Goal: Task Accomplishment & Management: Complete application form

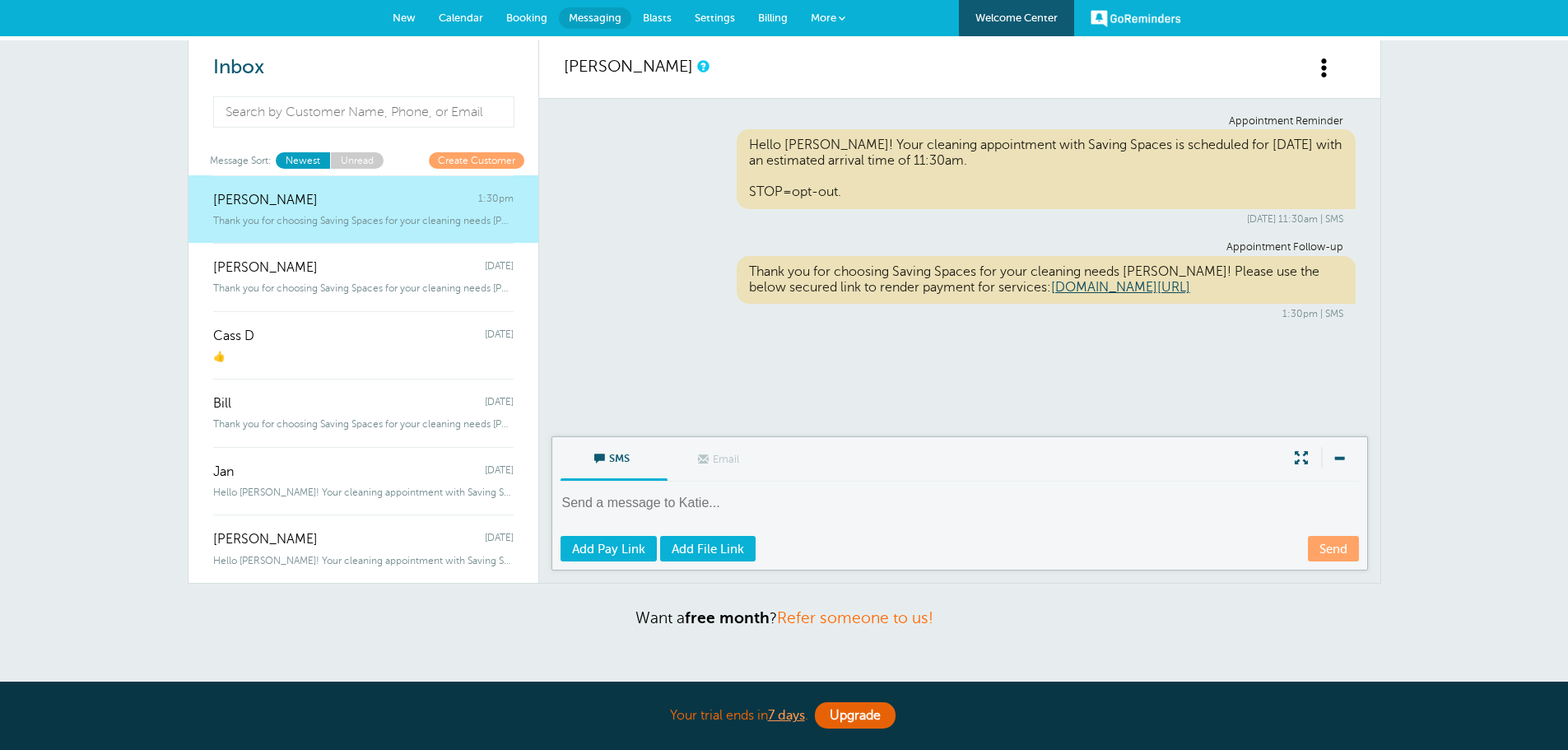
click at [447, 18] on span "Calendar" at bounding box center [461, 18] width 44 height 13
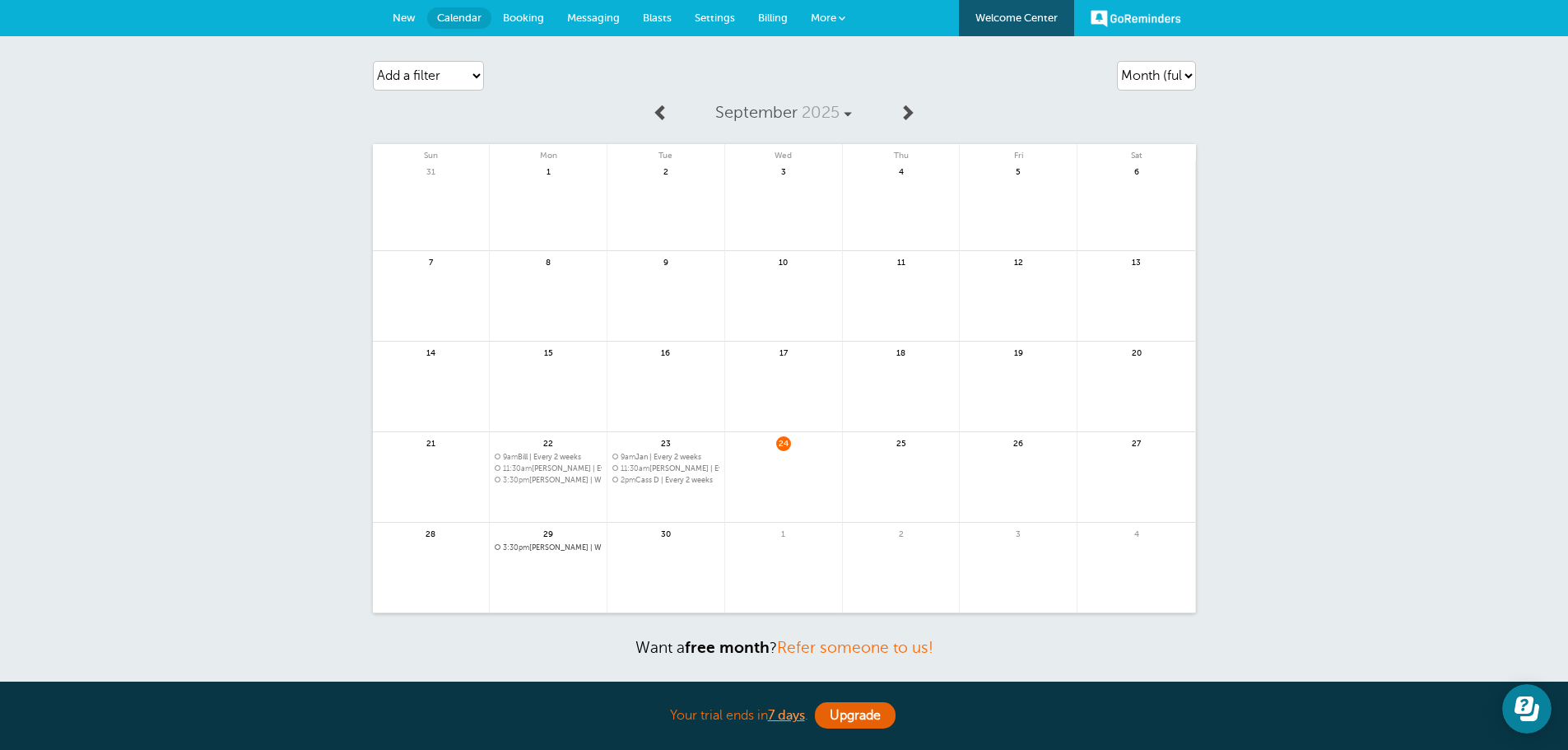
click at [895, 465] on link at bounding box center [900, 487] width 117 height 72
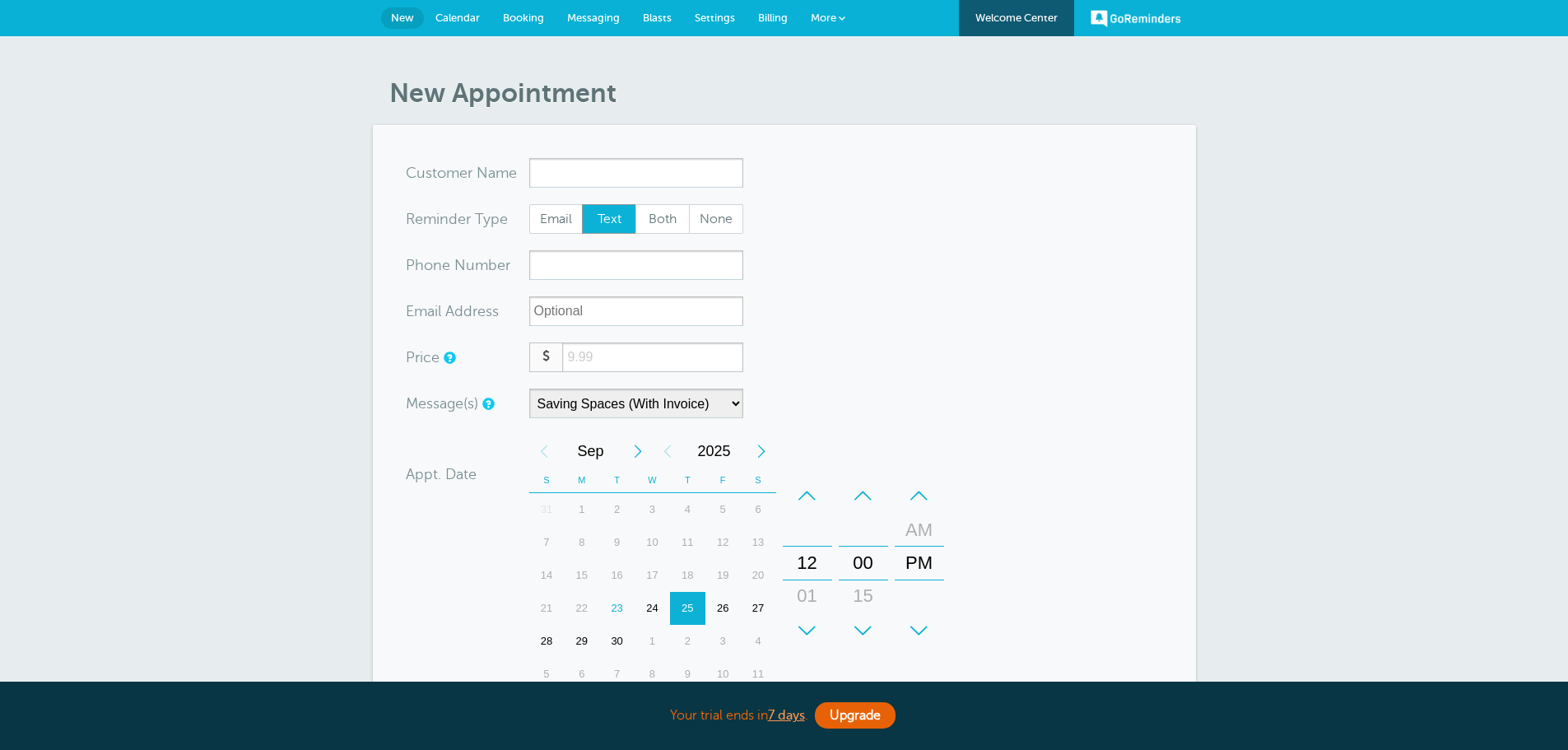
select select "161890"
type input "Yvonne"
click at [686, 271] on input "xxx-no-autofill" at bounding box center [636, 265] width 214 height 30
type input "2152052299"
click at [722, 398] on select "Saving Spaces (No Invoice) Saving Spaces (With Invoice)" at bounding box center [636, 404] width 214 height 30
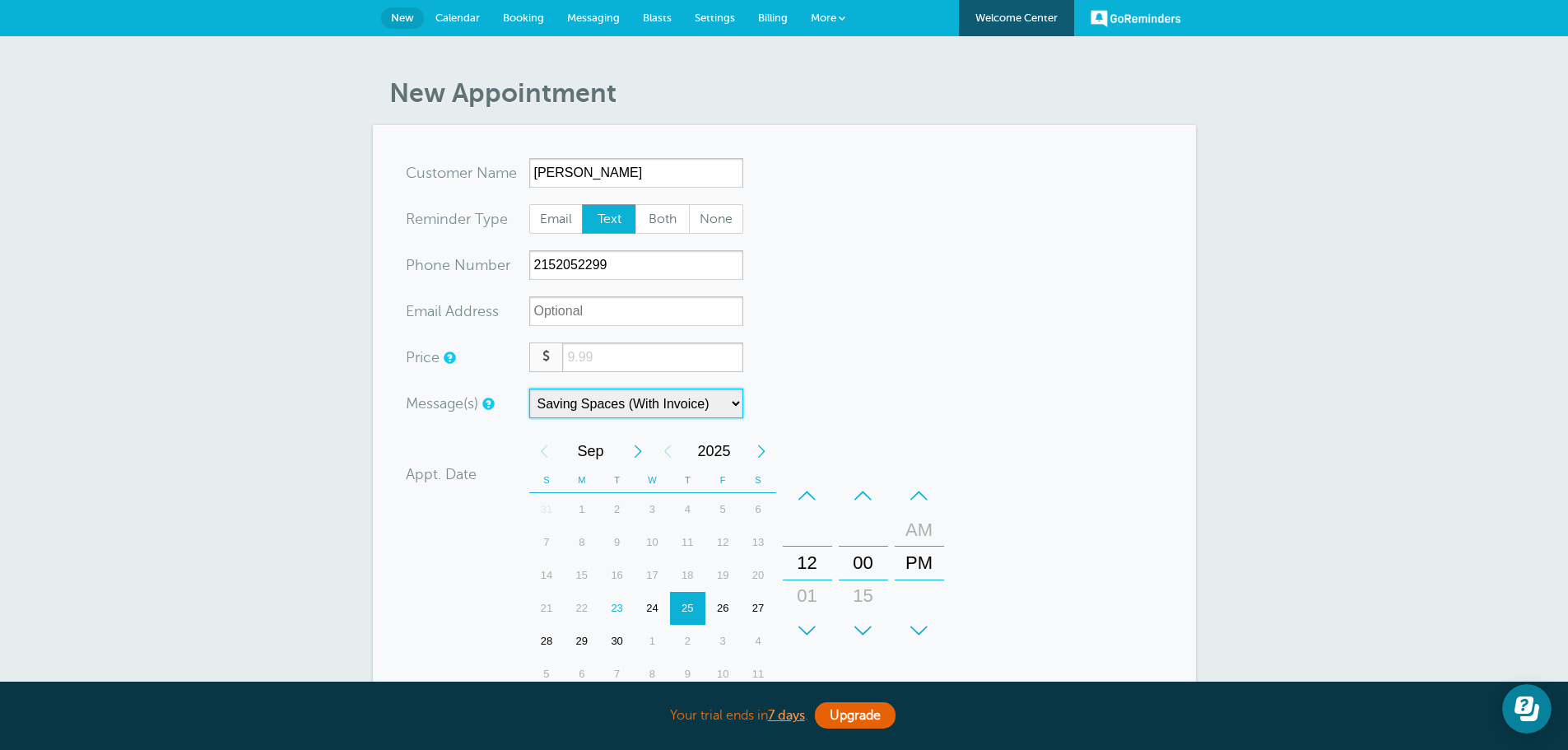
select select "162160"
click at [529, 389] on select "Saving Spaces (No Invoice) Saving Spaces (With Invoice)" at bounding box center [636, 404] width 214 height 30
click at [812, 620] on div "+" at bounding box center [807, 631] width 49 height 33
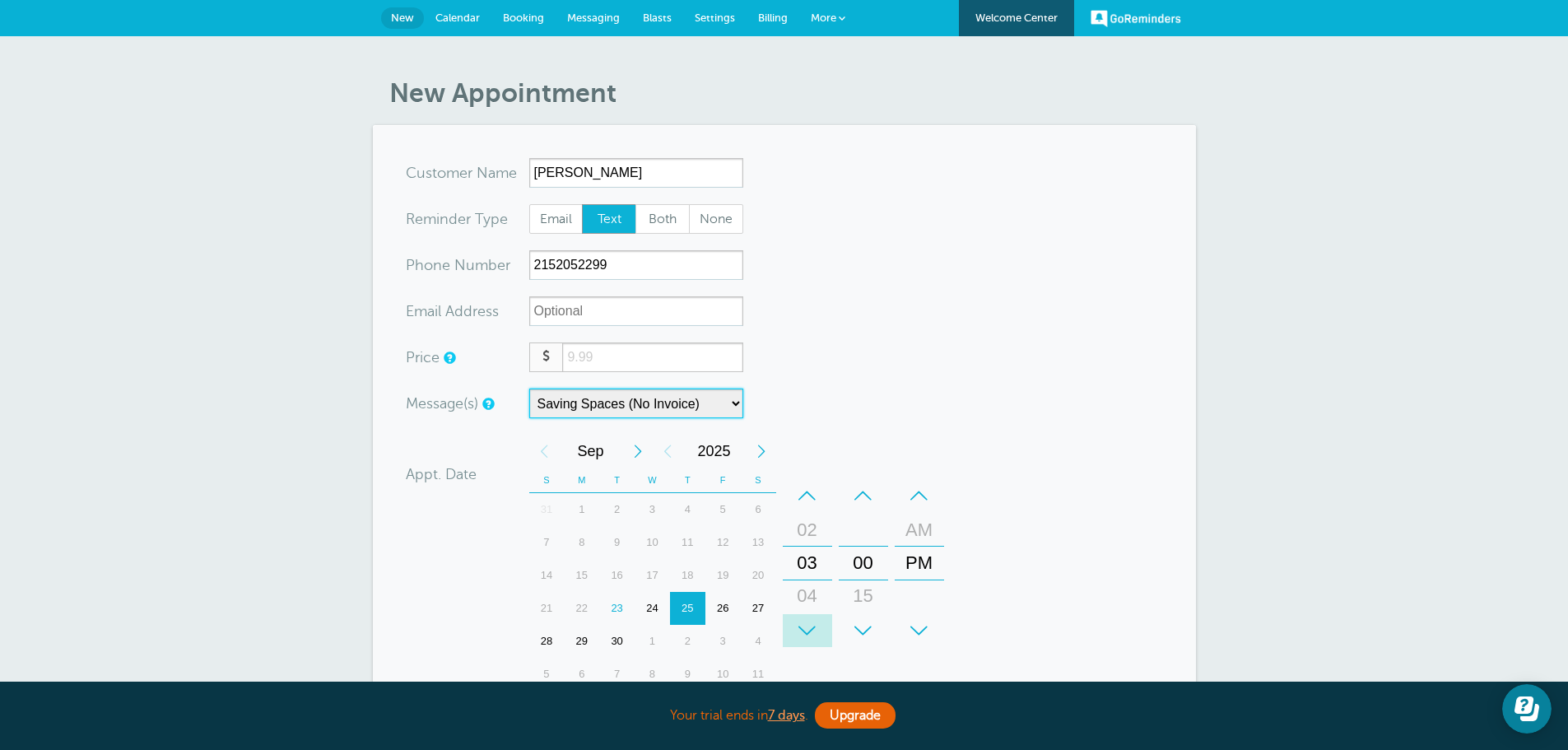
click at [812, 620] on div "+" at bounding box center [807, 631] width 49 height 33
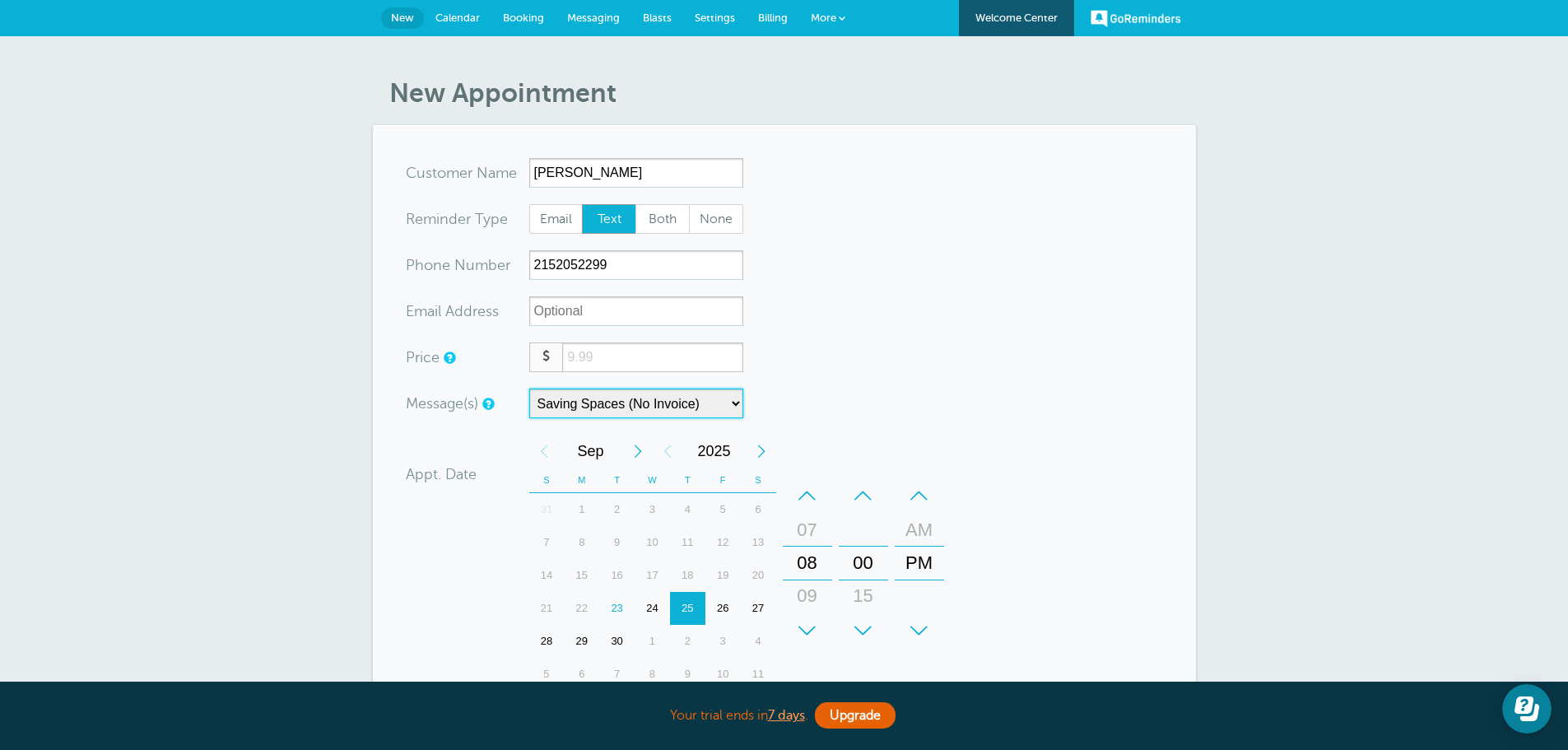
click at [812, 620] on div "+" at bounding box center [807, 631] width 49 height 33
click at [914, 507] on div "–" at bounding box center [919, 495] width 49 height 33
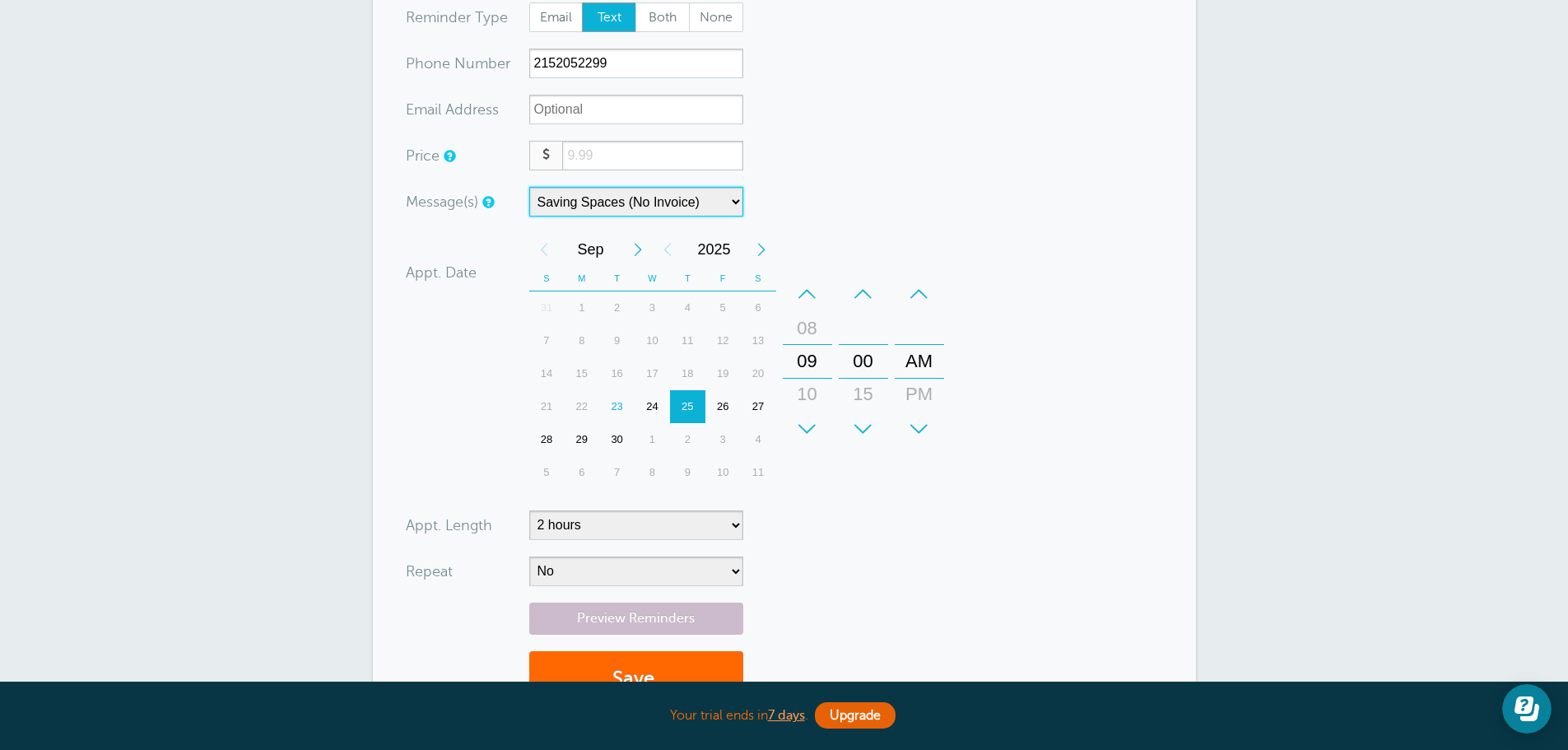
scroll to position [247, 0]
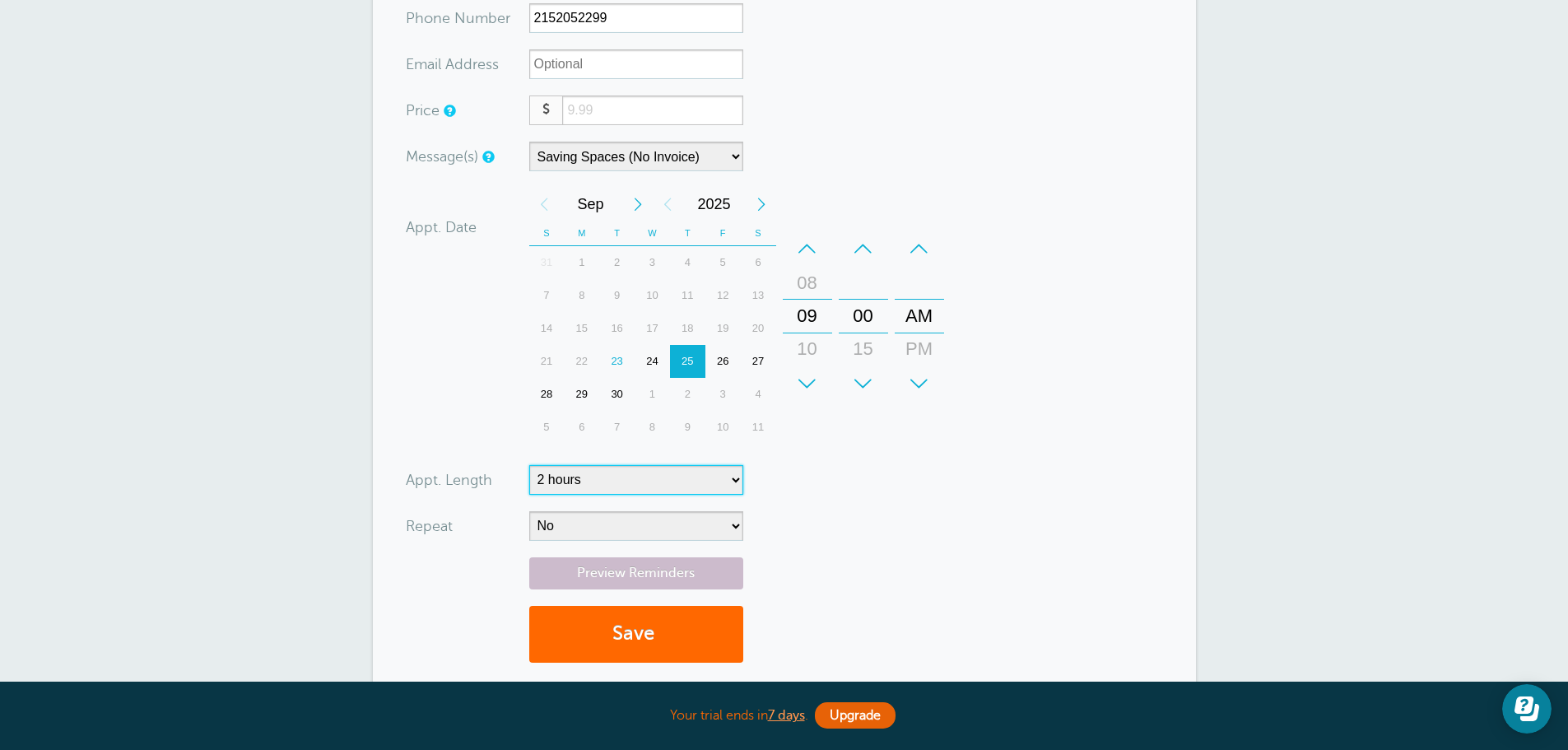
click at [741, 482] on select "5 minutes 10 minutes 15 minutes 20 minutes 25 minutes 30 minutes 35 minutes 40 …" at bounding box center [636, 479] width 214 height 30
click at [529, 465] on select "5 minutes 10 minutes 15 minutes 20 minutes 25 minutes 30 minutes 35 minutes 40 …" at bounding box center [636, 479] width 214 height 30
click at [724, 476] on select "5 minutes 10 minutes 15 minutes 20 minutes 25 minutes 30 minutes 35 minutes 40 …" at bounding box center [636, 479] width 214 height 30
select select "150"
click at [529, 465] on select "5 minutes 10 minutes 15 minutes 20 minutes 25 minutes 30 minutes 35 minutes 40 …" at bounding box center [636, 479] width 214 height 30
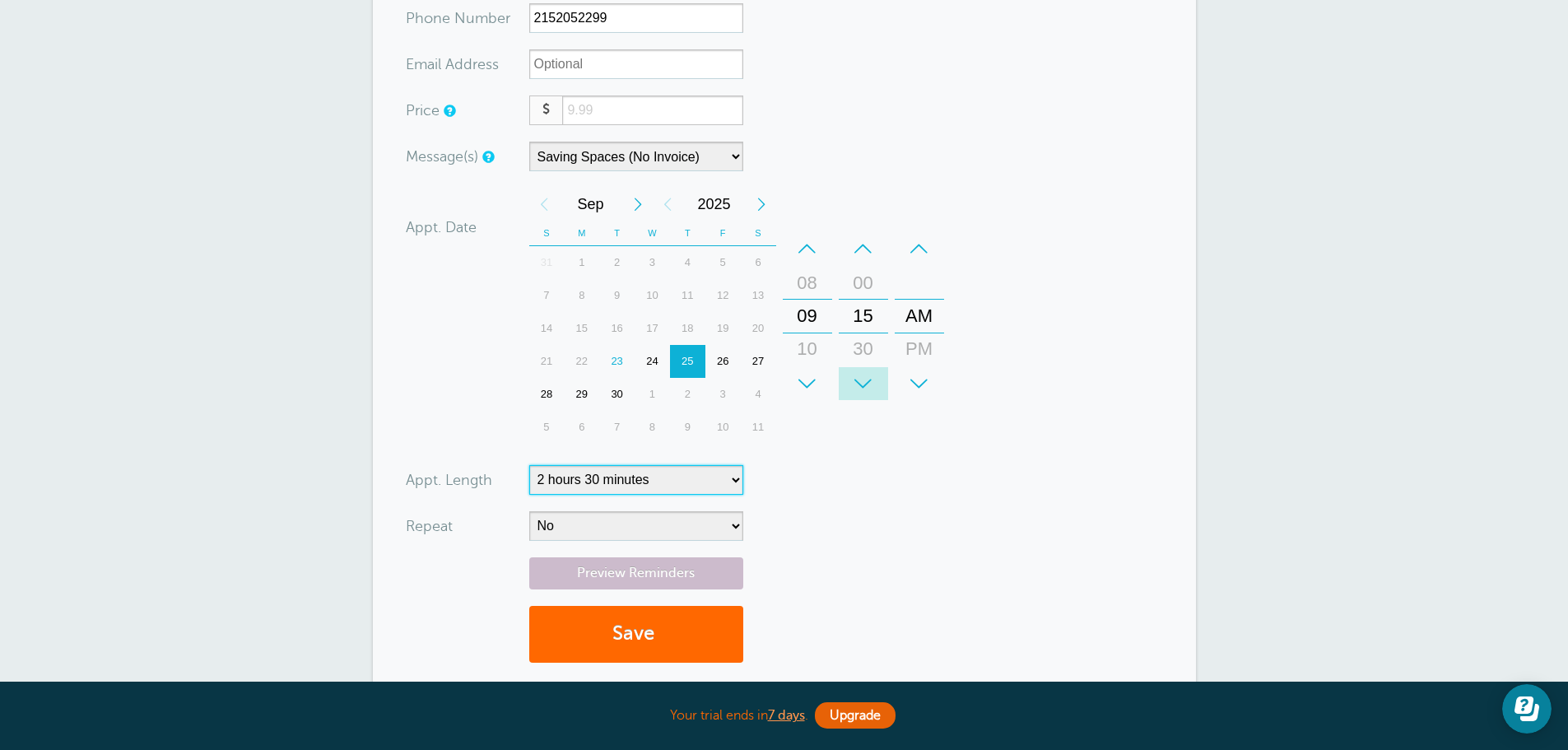
click at [870, 385] on div "+" at bounding box center [864, 383] width 49 height 33
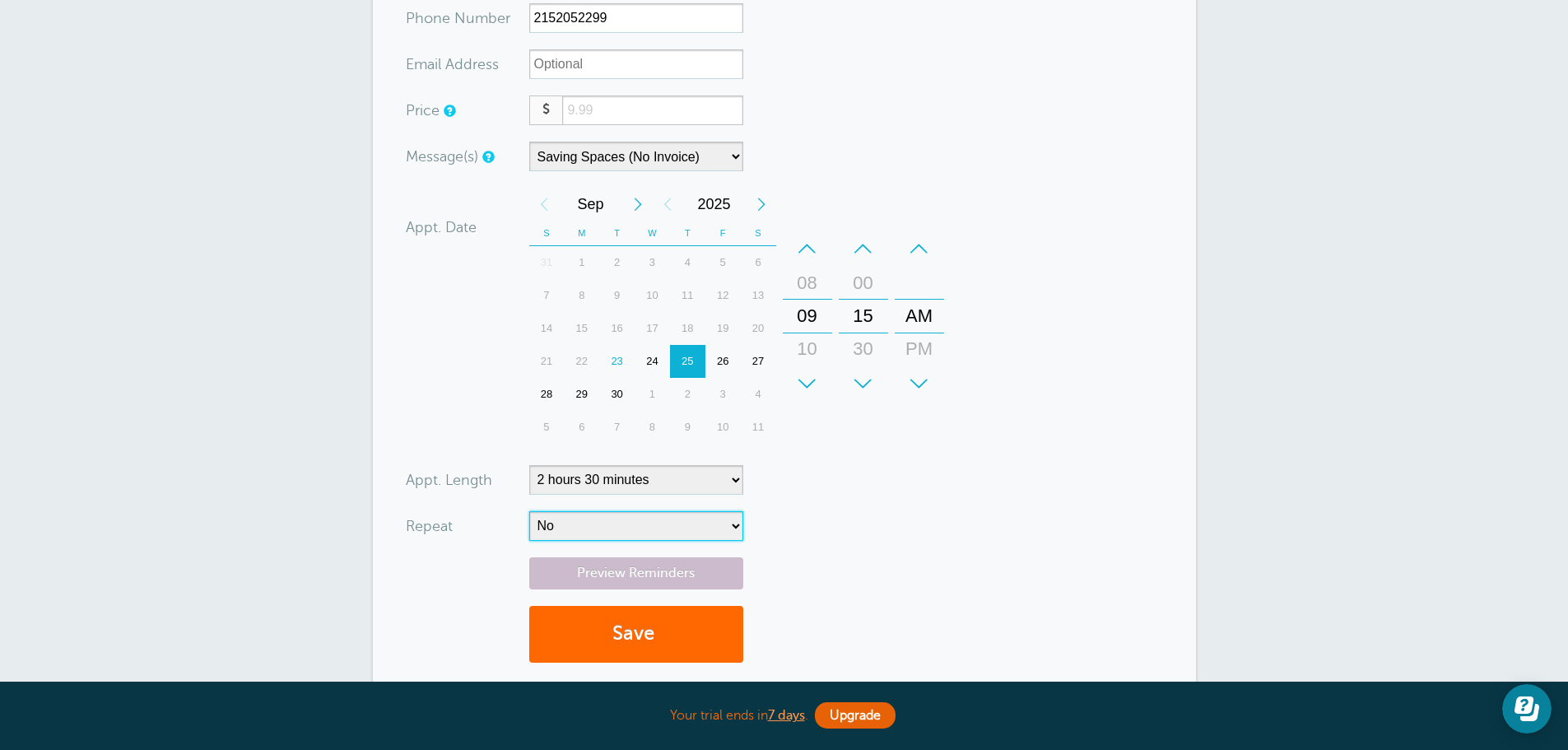
click at [604, 526] on select "No Daily Weekly Every 2 weeks Every 3 weeks Every 4 weeks Monthly Every 5 weeks…" at bounding box center [636, 526] width 214 height 30
select select "RRULE:FREQ=WEEKLY;INTERVAL=2"
click at [529, 512] on select "No Daily Weekly Every 2 weeks Every 3 weeks Every 4 weeks Monthly Every 5 weeks…" at bounding box center [636, 526] width 214 height 30
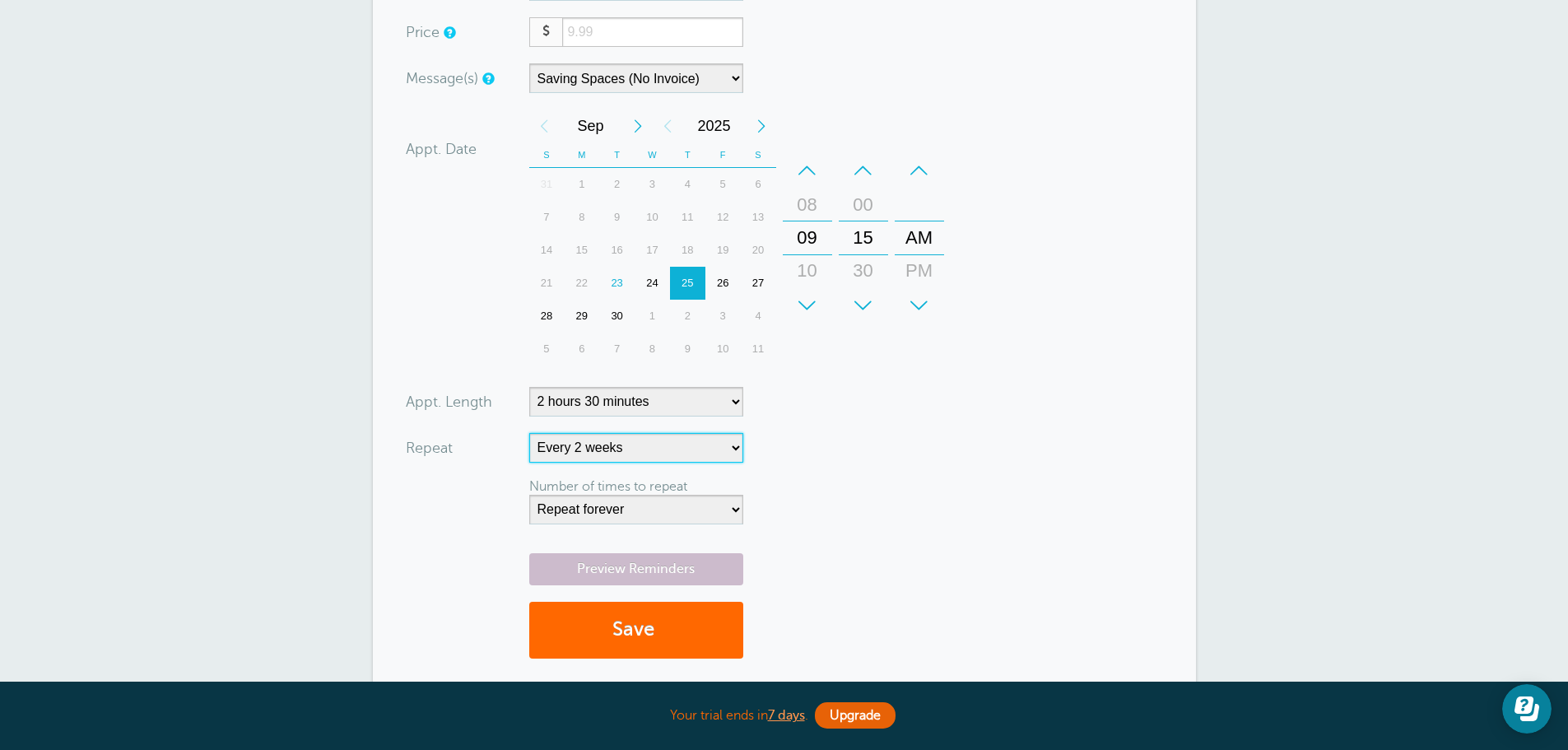
scroll to position [412, 0]
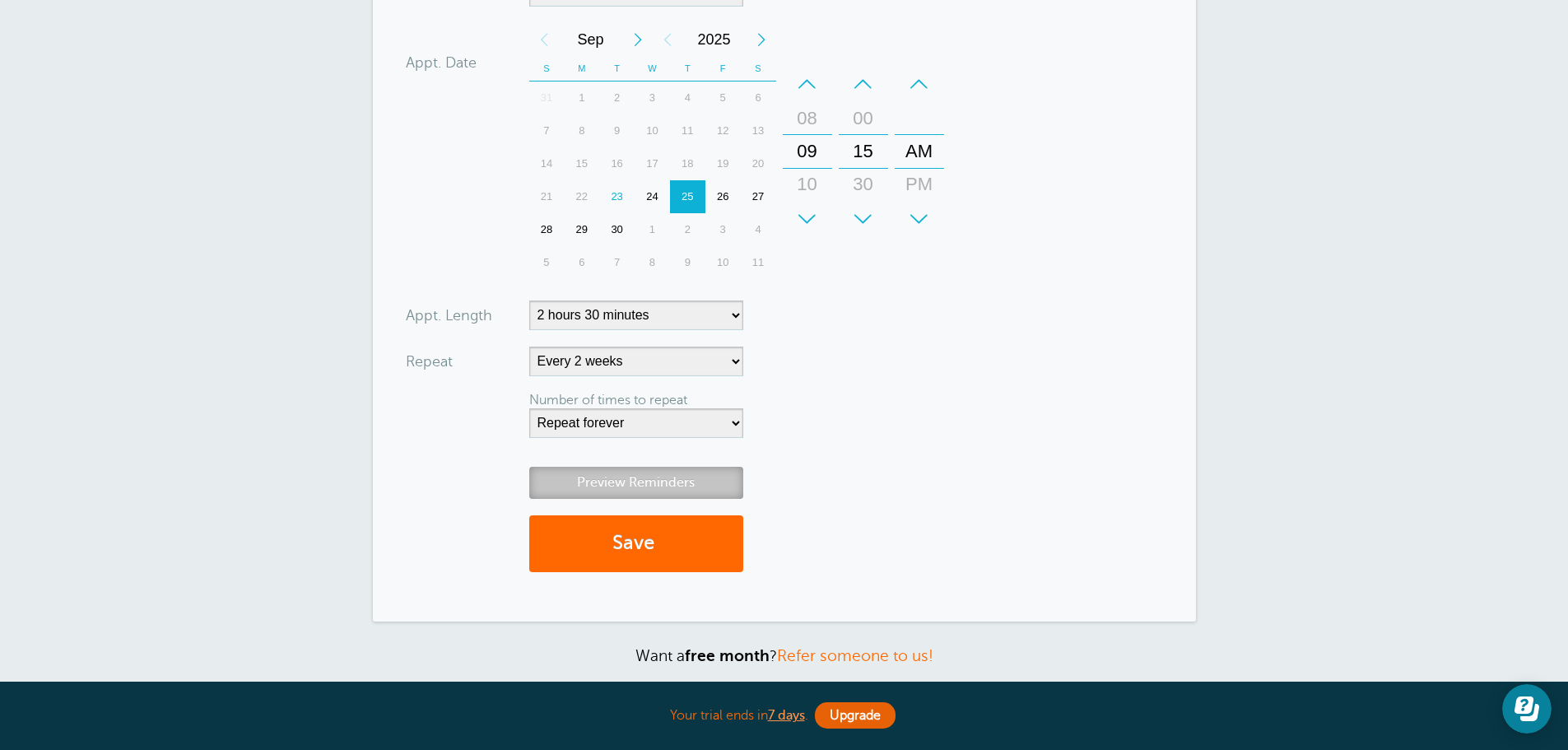
click at [654, 484] on link "Preview Reminders" at bounding box center [636, 483] width 214 height 32
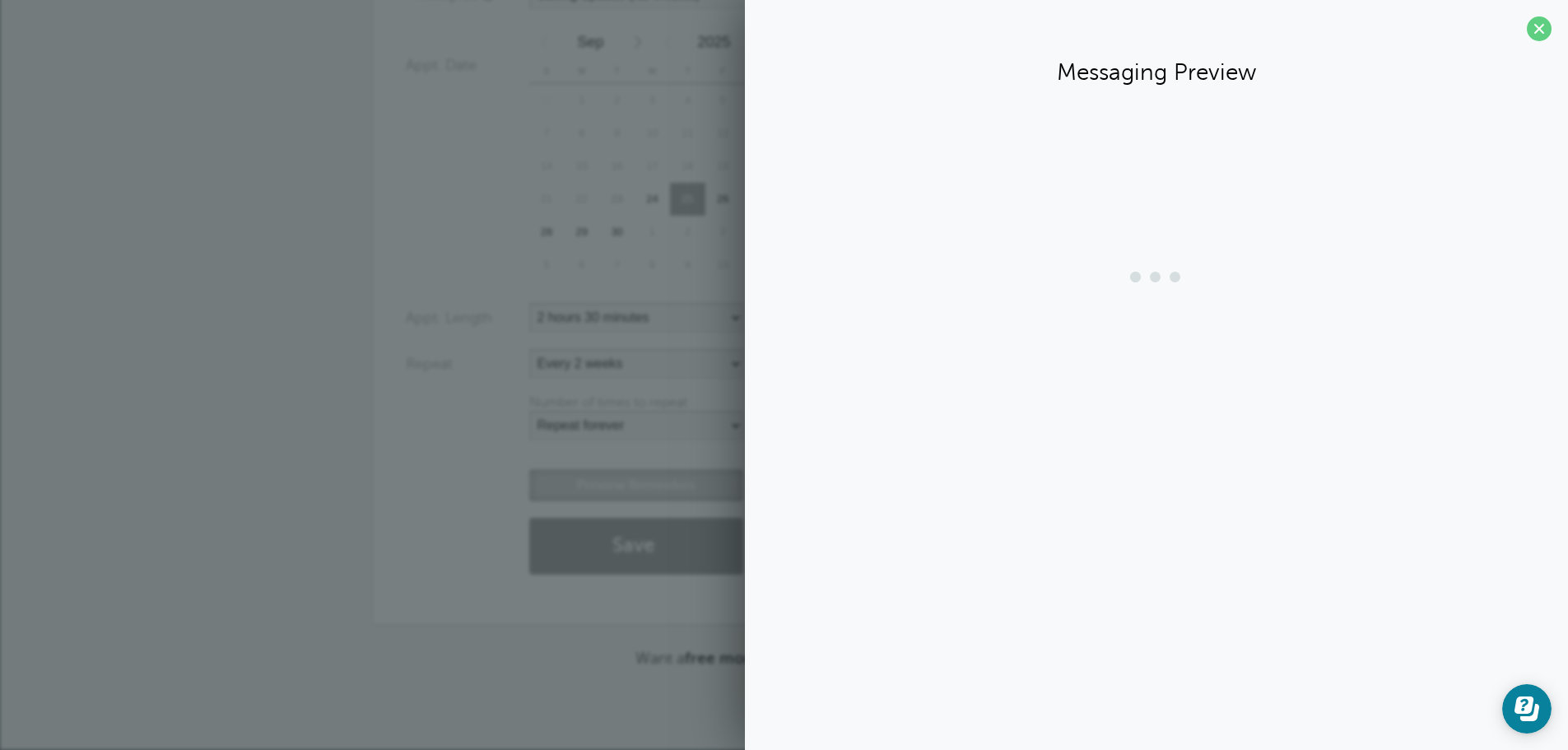
scroll to position [409, 0]
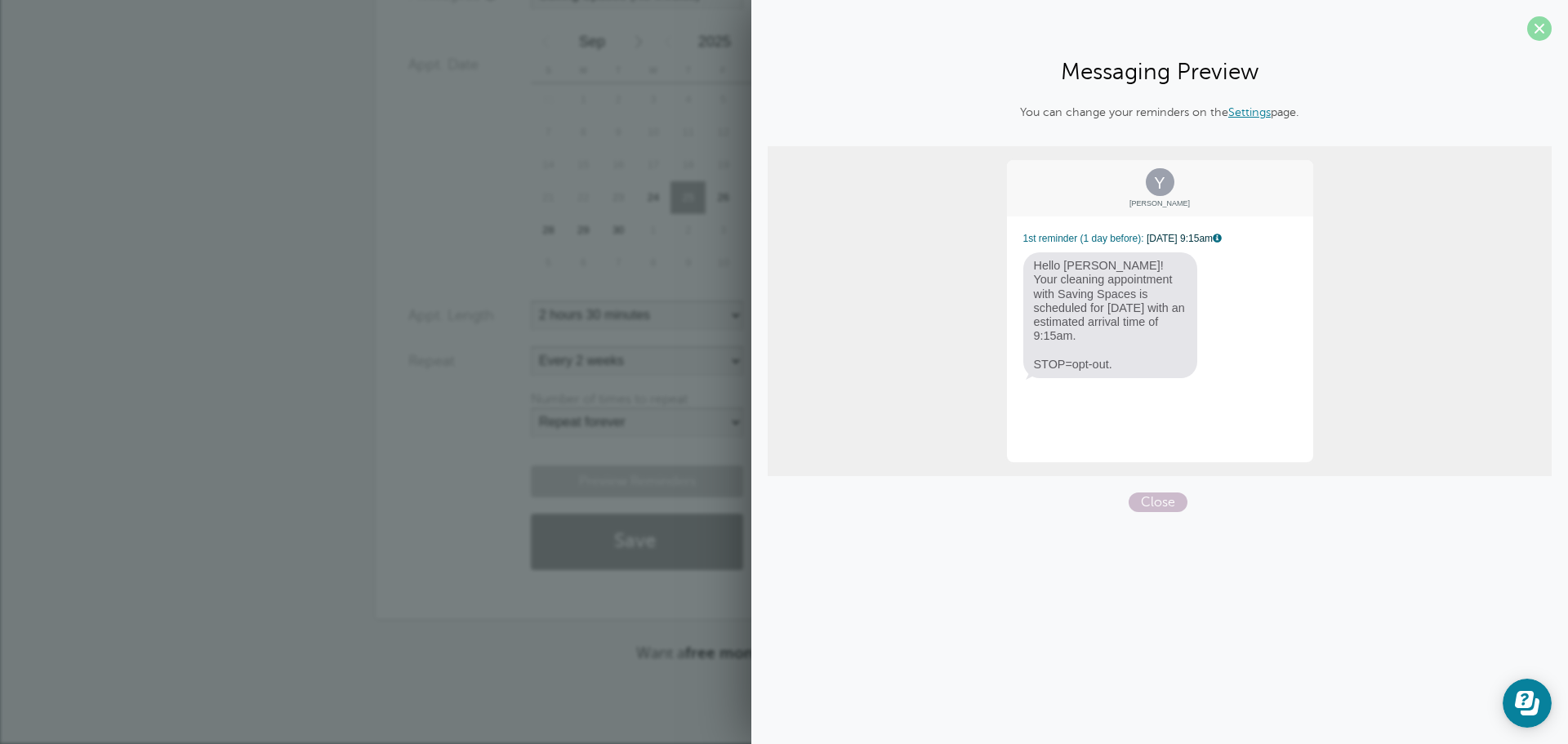
click at [1533, 35] on span at bounding box center [1539, 28] width 24 height 24
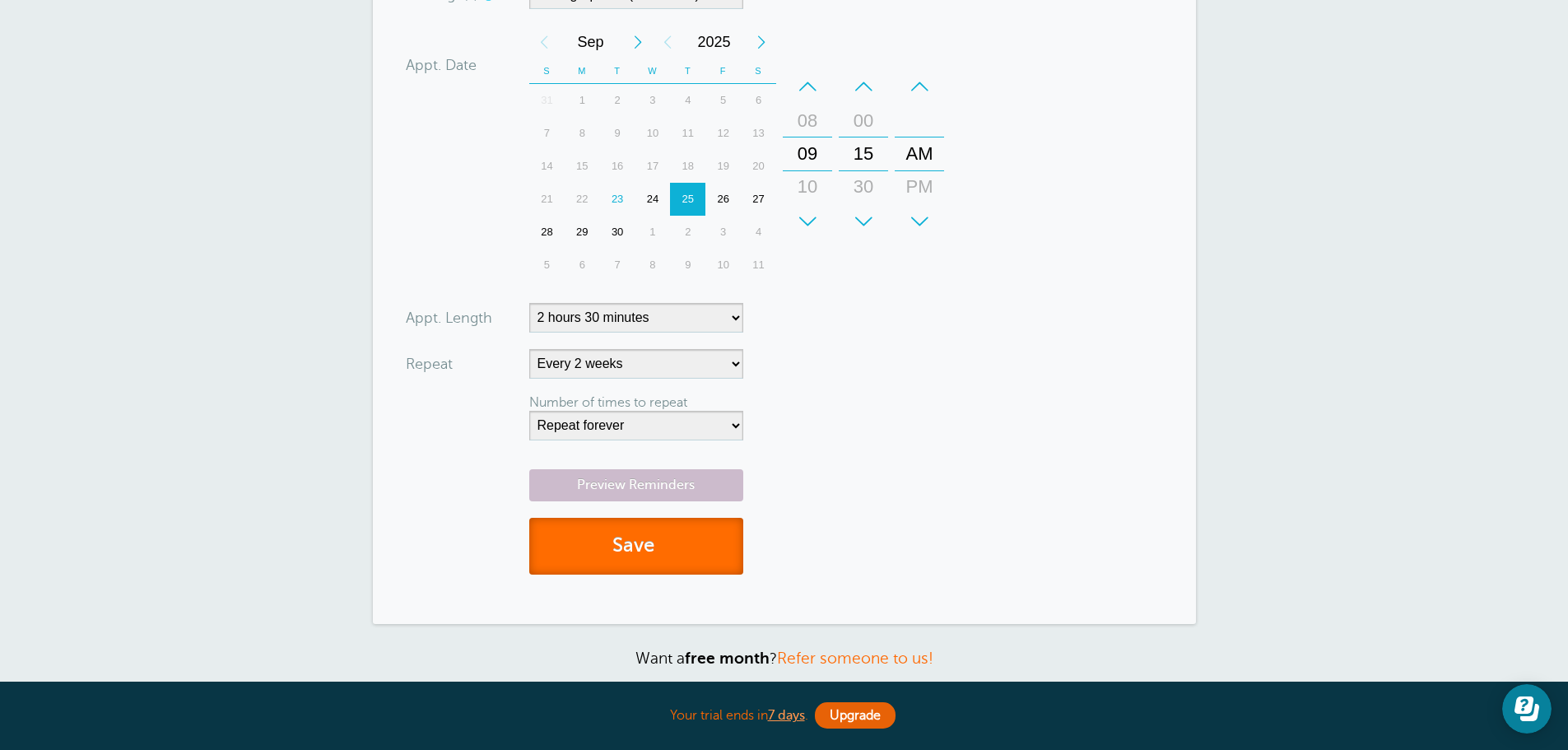
click at [676, 541] on button "Save" at bounding box center [636, 546] width 214 height 57
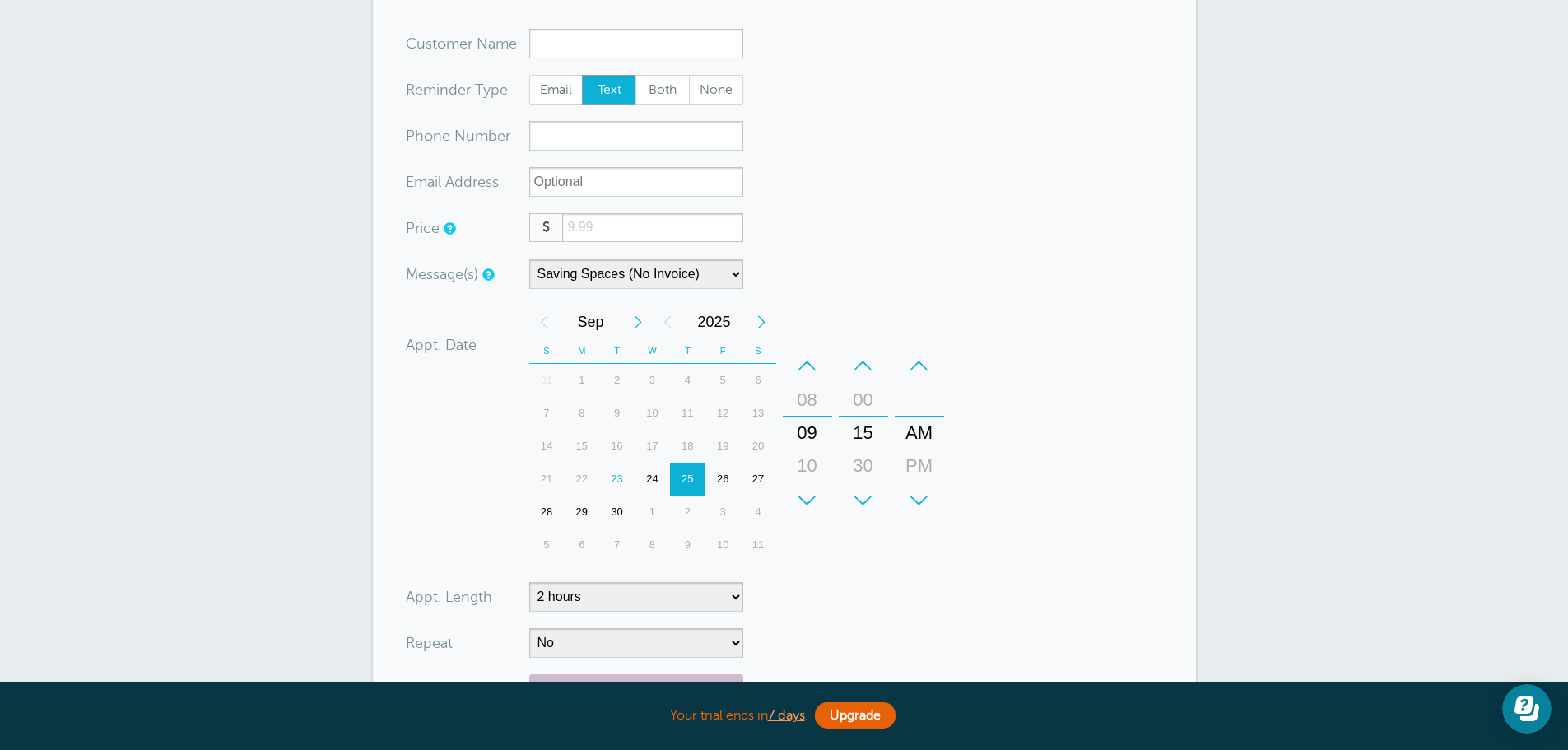
scroll to position [164, 0]
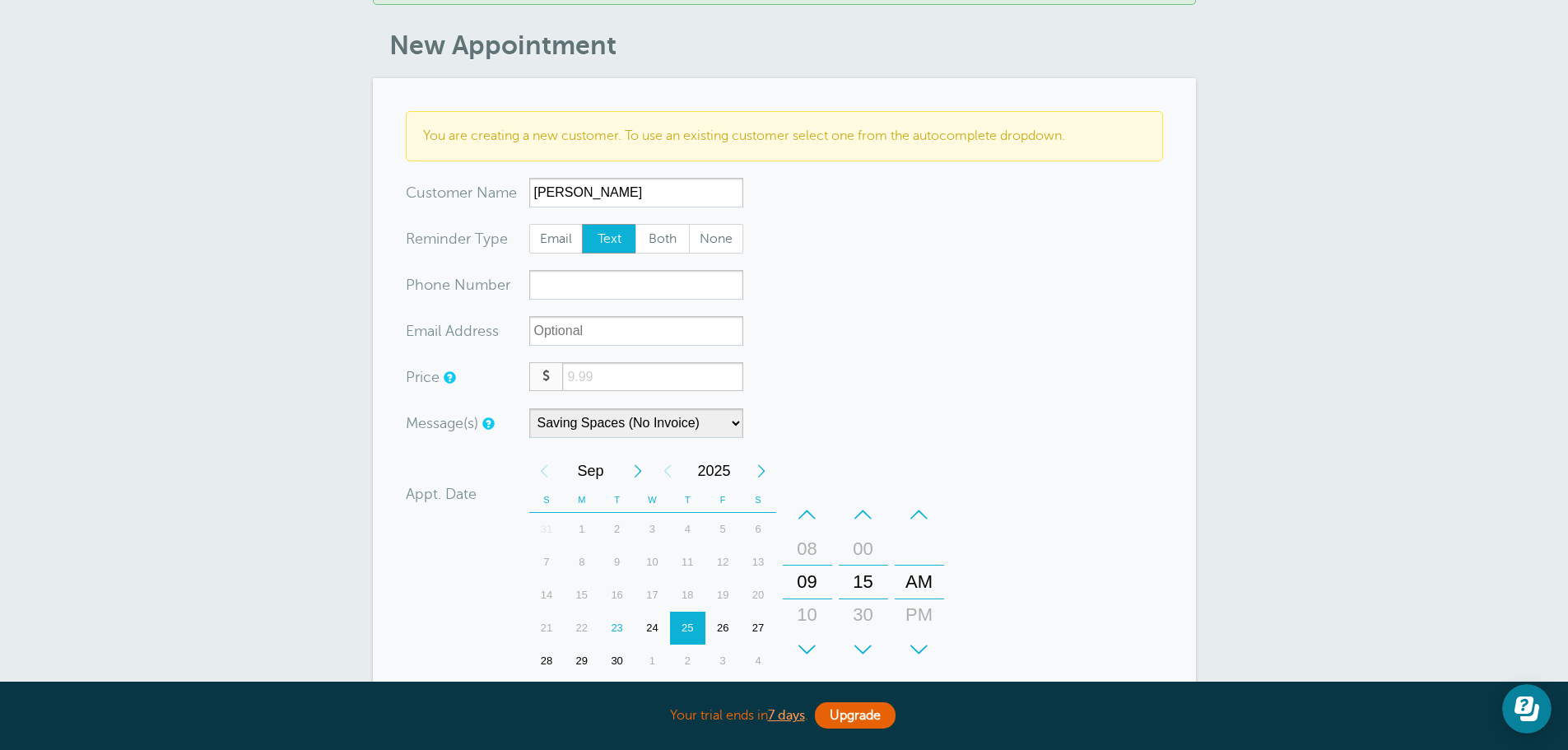
type input "Amy R"
click at [549, 291] on input "xxx-no-autofill" at bounding box center [636, 284] width 214 height 30
type input "6109093105"
click at [642, 424] on select "Saving Spaces (No Invoice) Saving Spaces (With Invoice)" at bounding box center [636, 423] width 214 height 30
select select "161890"
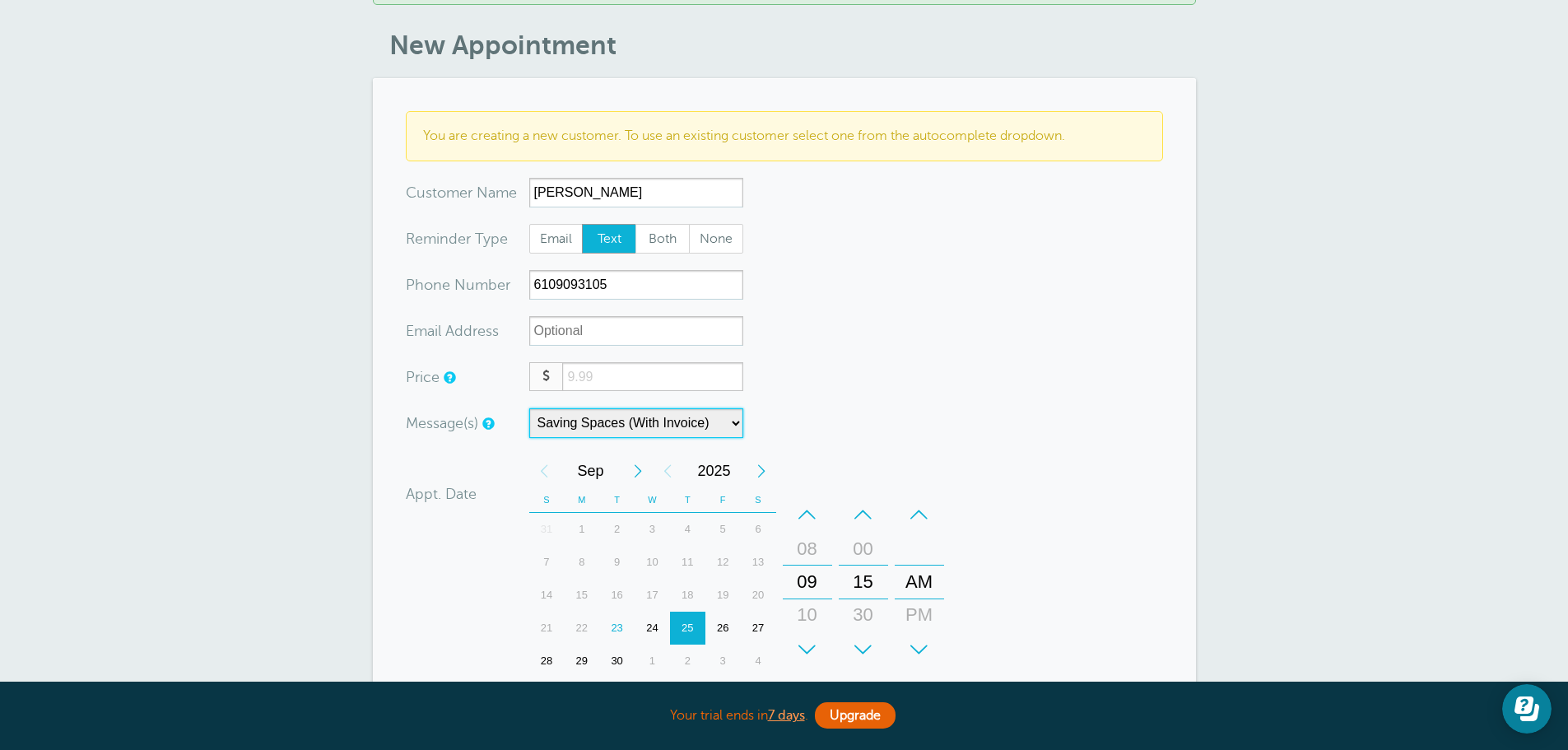
click at [529, 409] on select "Saving Spaces (No Invoice) Saving Spaces (With Invoice)" at bounding box center [636, 423] width 214 height 30
click at [807, 633] on div "+" at bounding box center [807, 650] width 49 height 33
click at [862, 638] on div "+" at bounding box center [864, 650] width 49 height 33
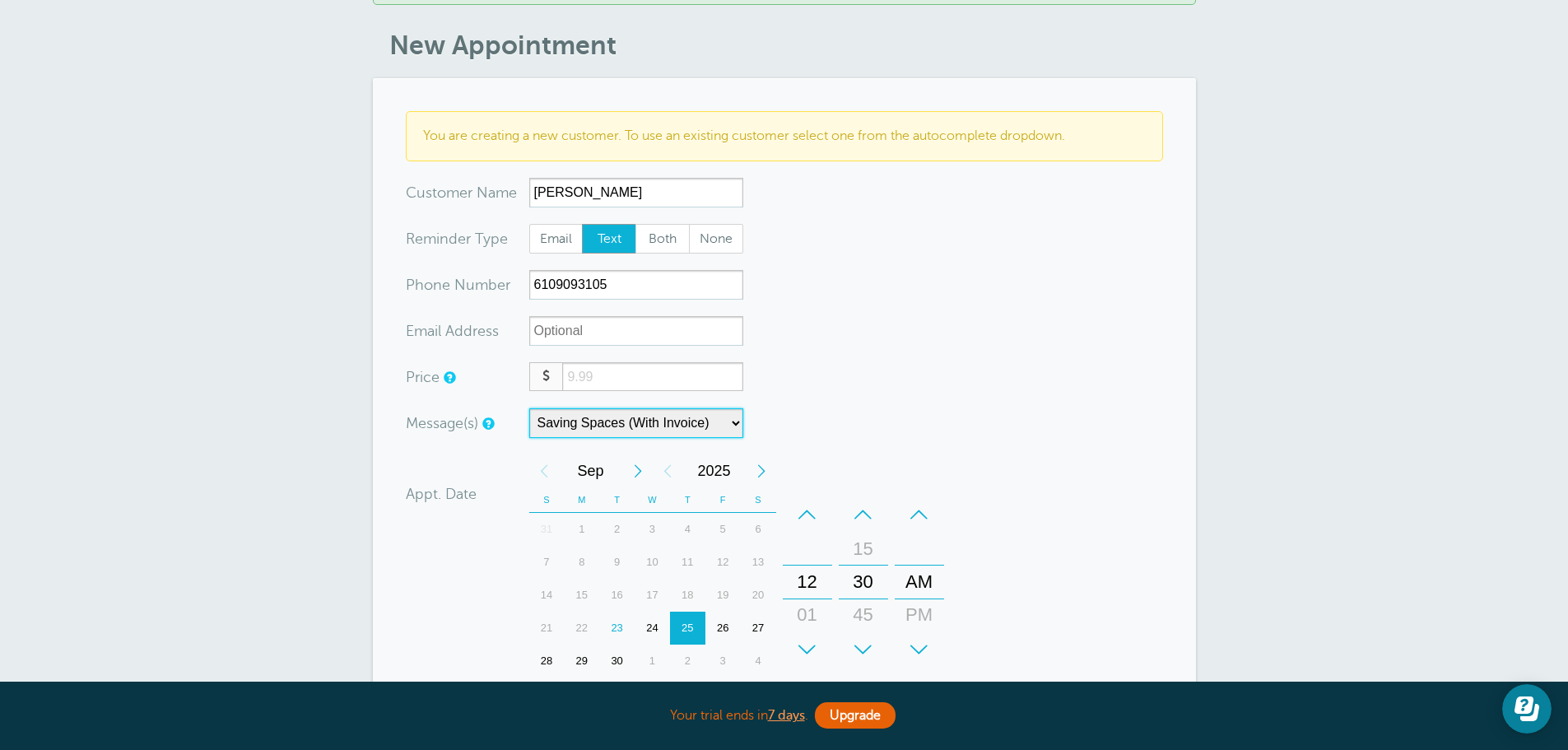
click at [933, 639] on div "+" at bounding box center [919, 650] width 49 height 33
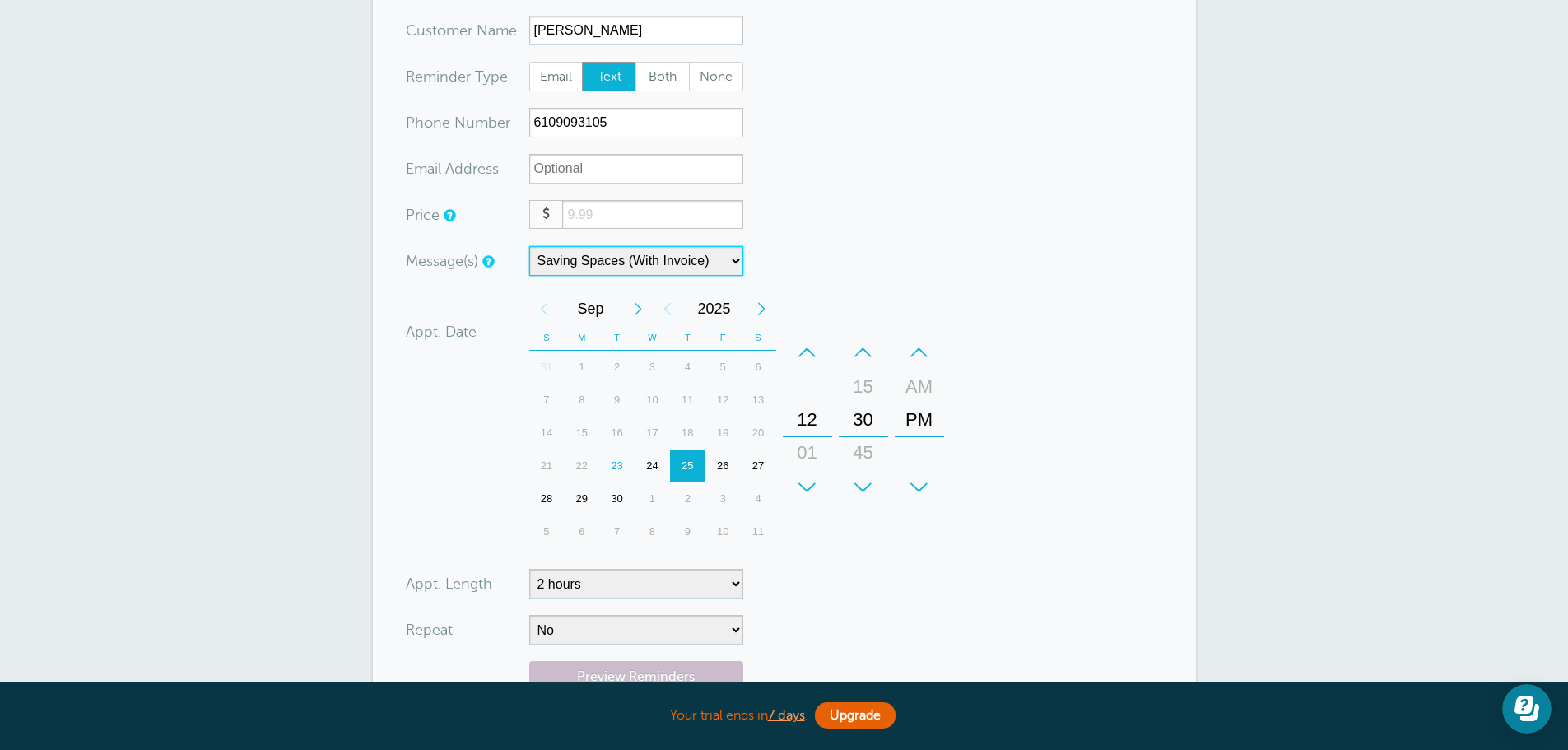
scroll to position [329, 0]
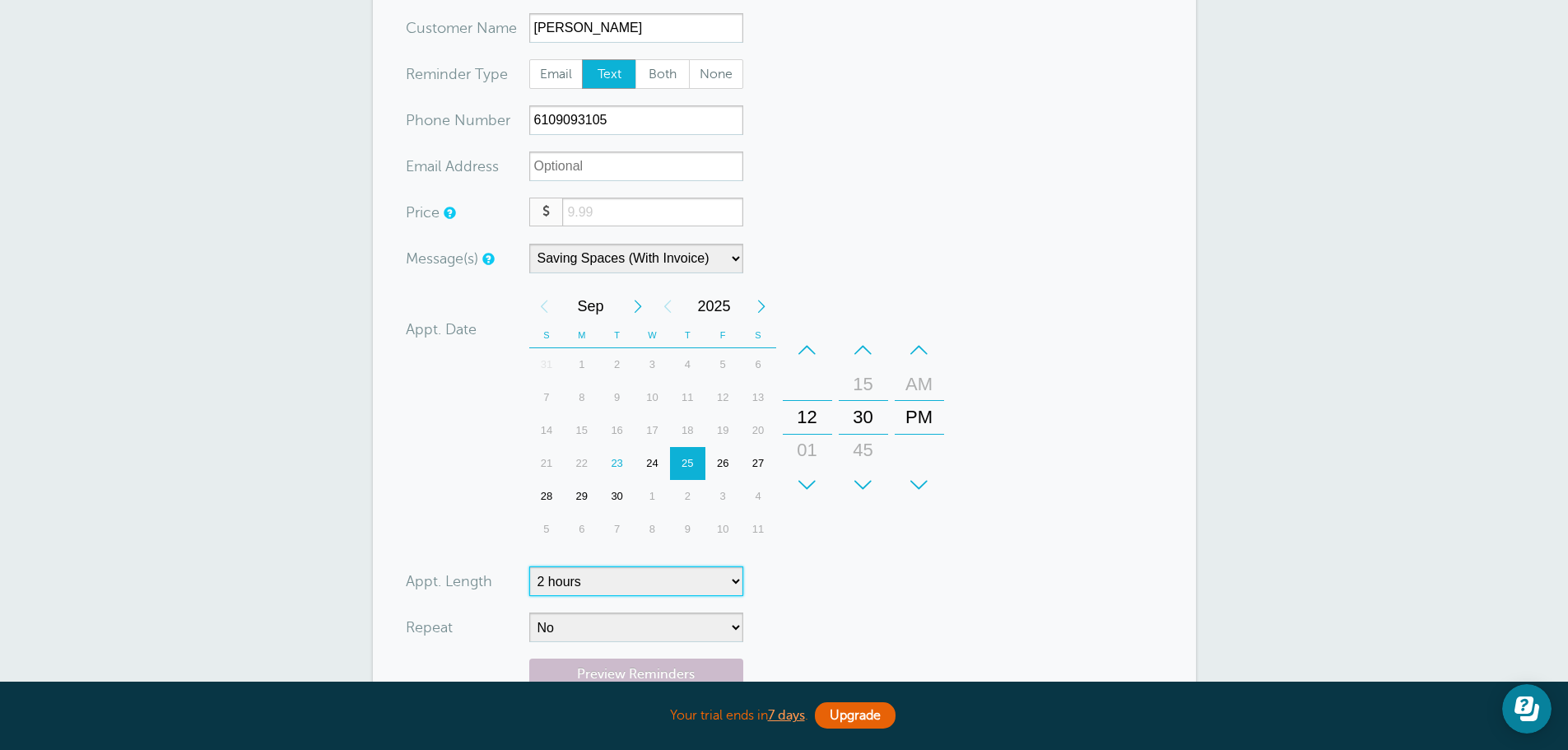
click at [684, 585] on select "5 minutes 10 minutes 15 minutes 20 minutes 25 minutes 30 minutes 35 minutes 40 …" at bounding box center [636, 581] width 214 height 30
select select "180"
click at [529, 566] on select "5 minutes 10 minutes 15 minutes 20 minutes 25 minutes 30 minutes 35 minutes 40 …" at bounding box center [636, 581] width 214 height 30
click at [974, 568] on form "You are creating a new customer. To use an existing customer select one from th…" at bounding box center [784, 364] width 757 height 834
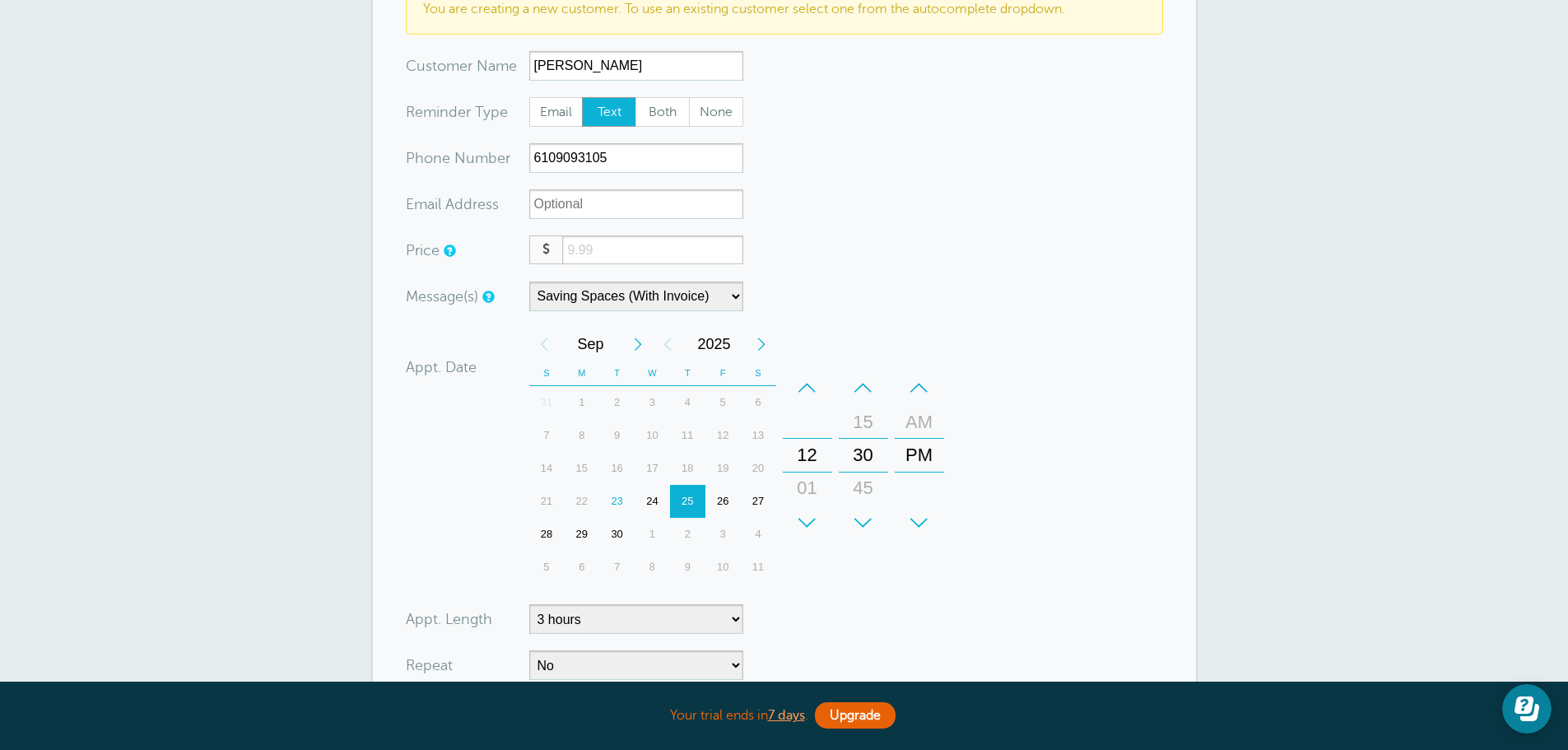
scroll to position [247, 0]
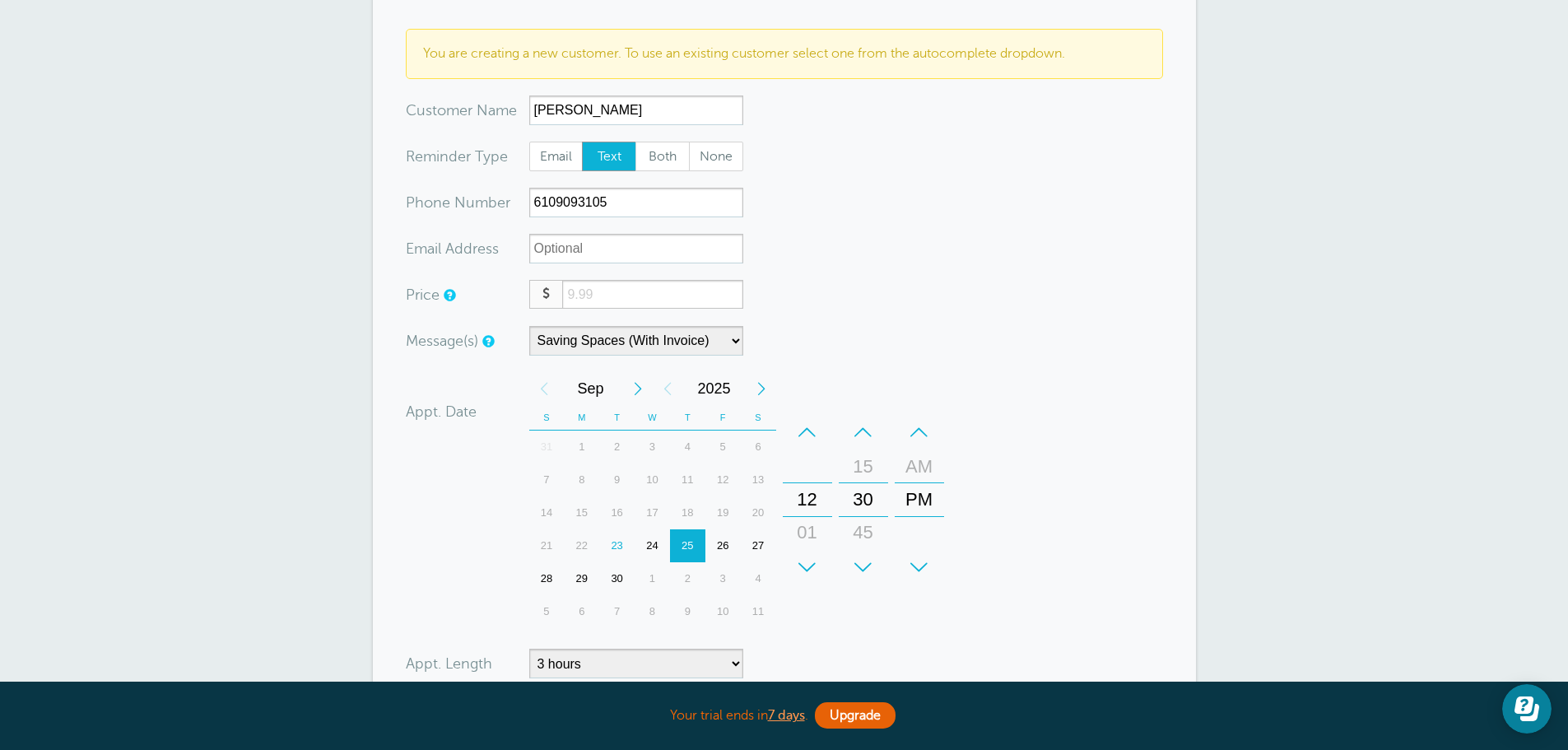
click at [635, 289] on input "number" at bounding box center [653, 295] width 180 height 29
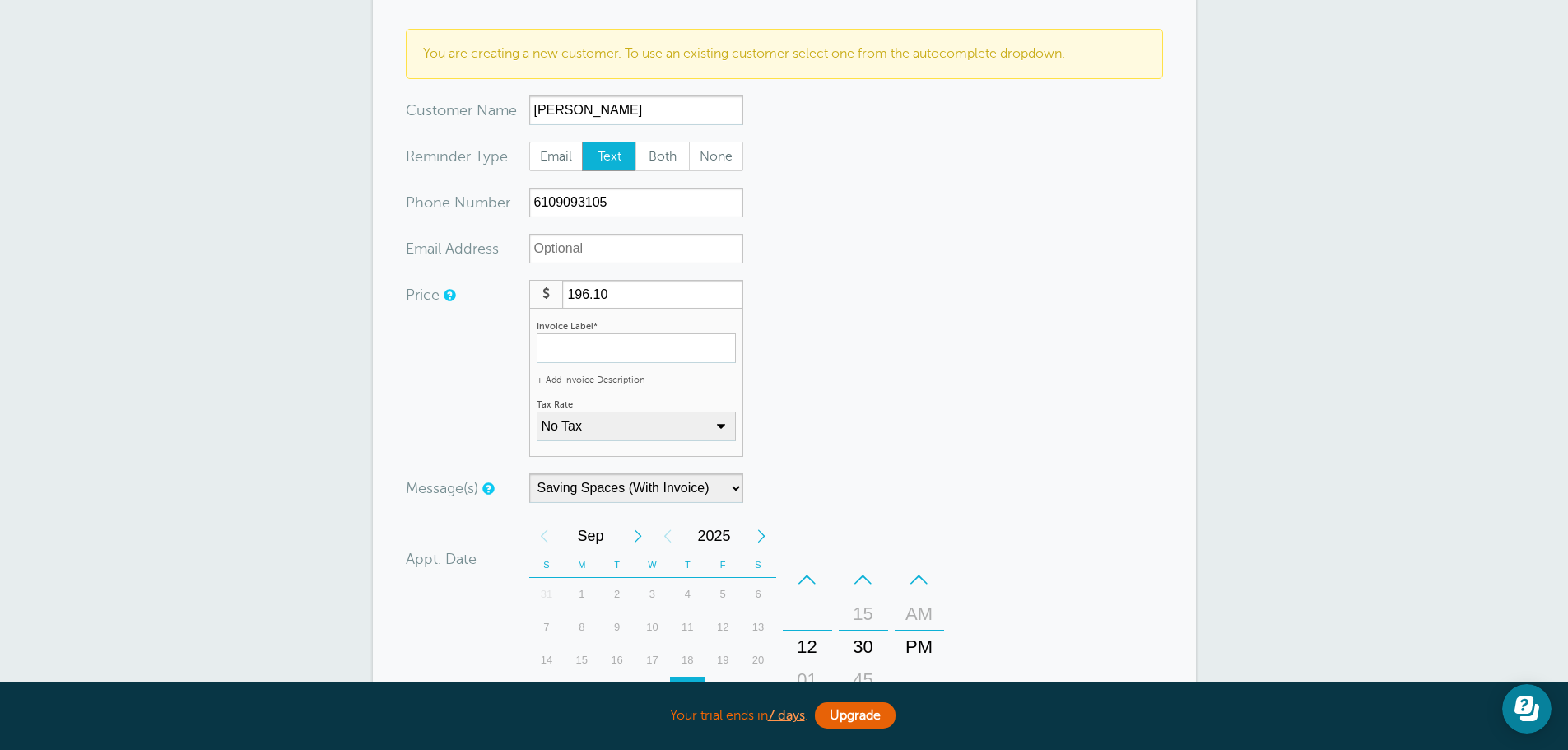
type input "196.10"
click at [606, 427] on select "No Tax PA Sales Tax: 6% (inclusive) + Add New Rate" at bounding box center [636, 427] width 199 height 30
select select "17"
click at [537, 412] on select "No Tax PA Sales Tax: 6% (inclusive) + Add New Rate" at bounding box center [636, 427] width 199 height 30
click at [944, 446] on form "You are creating a new customer. To use an existing customer select one from th…" at bounding box center [784, 519] width 757 height 982
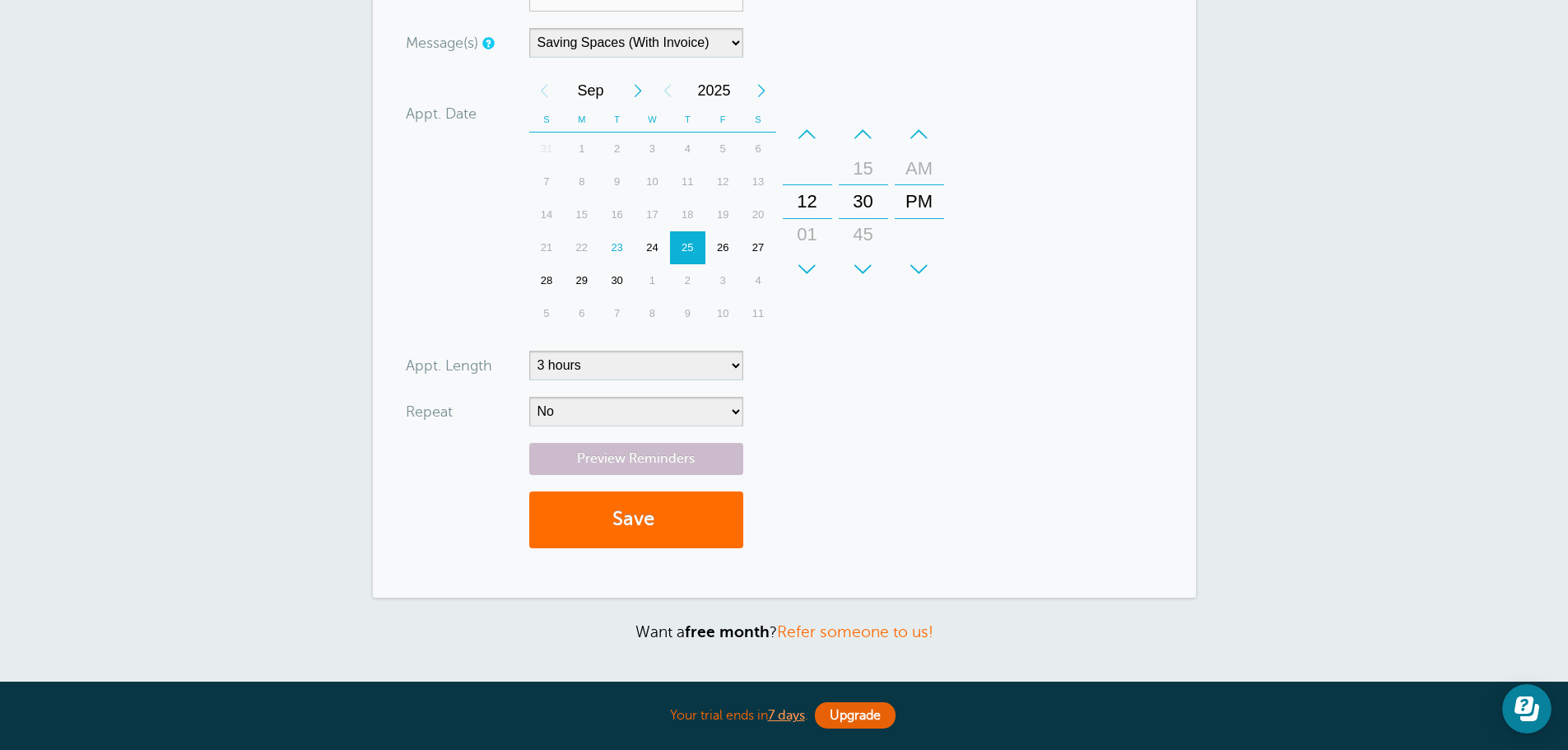
scroll to position [741, 0]
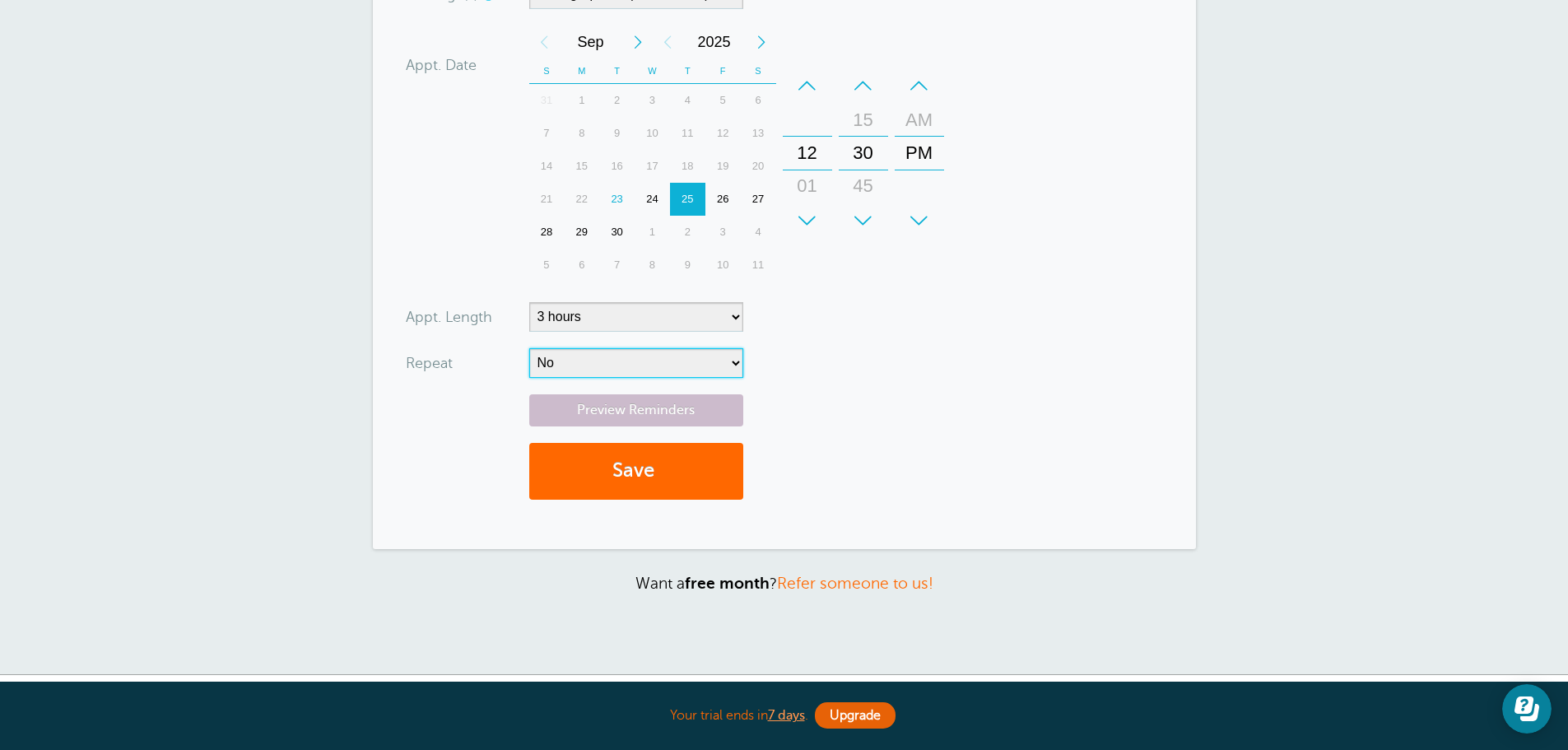
click at [584, 361] on select "No Daily Weekly Every 2 weeks Every 3 weeks Every 4 weeks Monthly Every 5 weeks…" at bounding box center [636, 363] width 214 height 30
select select "RRULE:FREQ=WEEKLY;INTERVAL=4"
click at [529, 348] on select "No Daily Weekly Every 2 weeks Every 3 weeks Every 4 weeks Monthly Every 5 weeks…" at bounding box center [636, 363] width 214 height 30
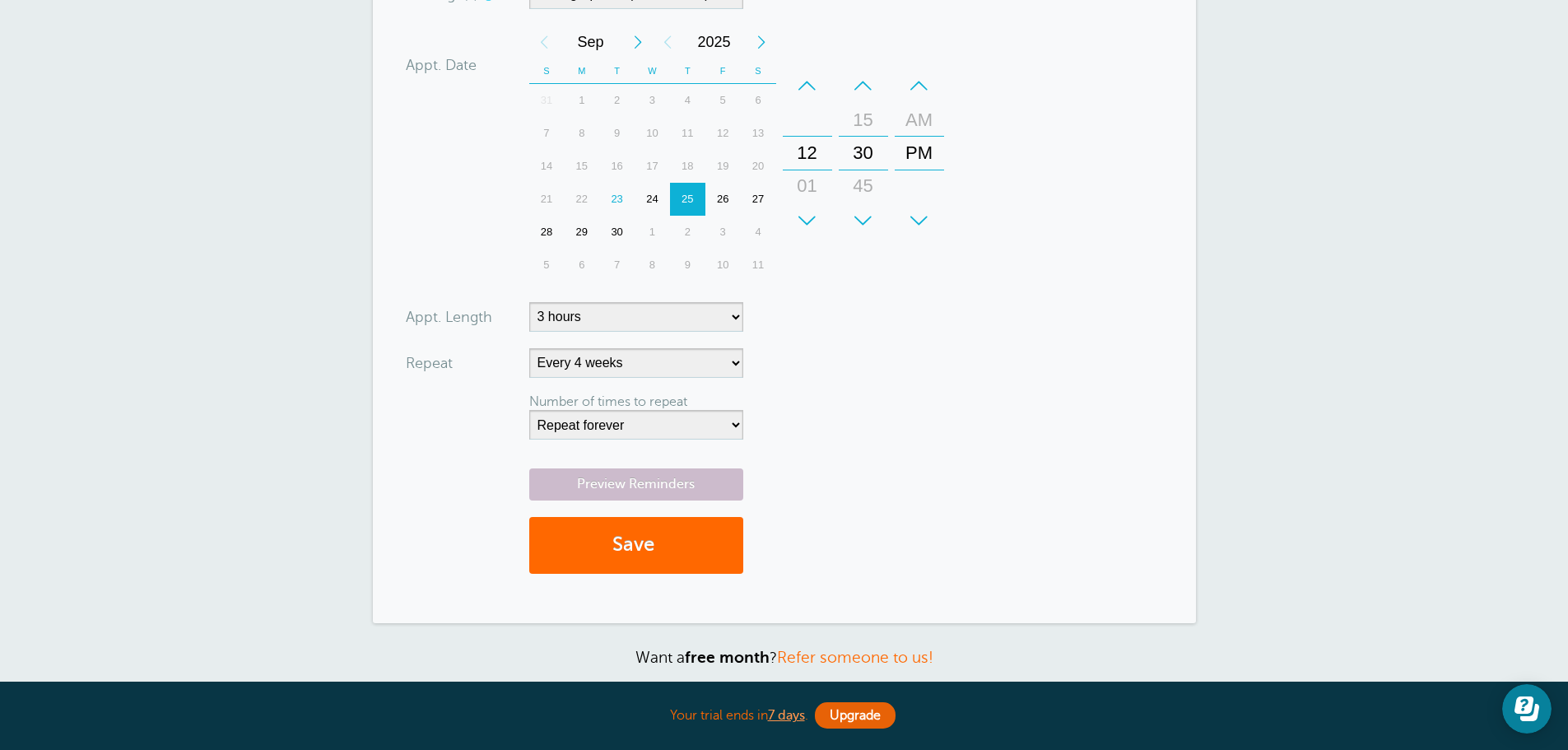
click at [1102, 334] on form "You are creating a new customer. To use an existing customer select one from th…" at bounding box center [784, 63] width 757 height 1056
click at [692, 473] on link "Preview Reminders" at bounding box center [636, 484] width 214 height 32
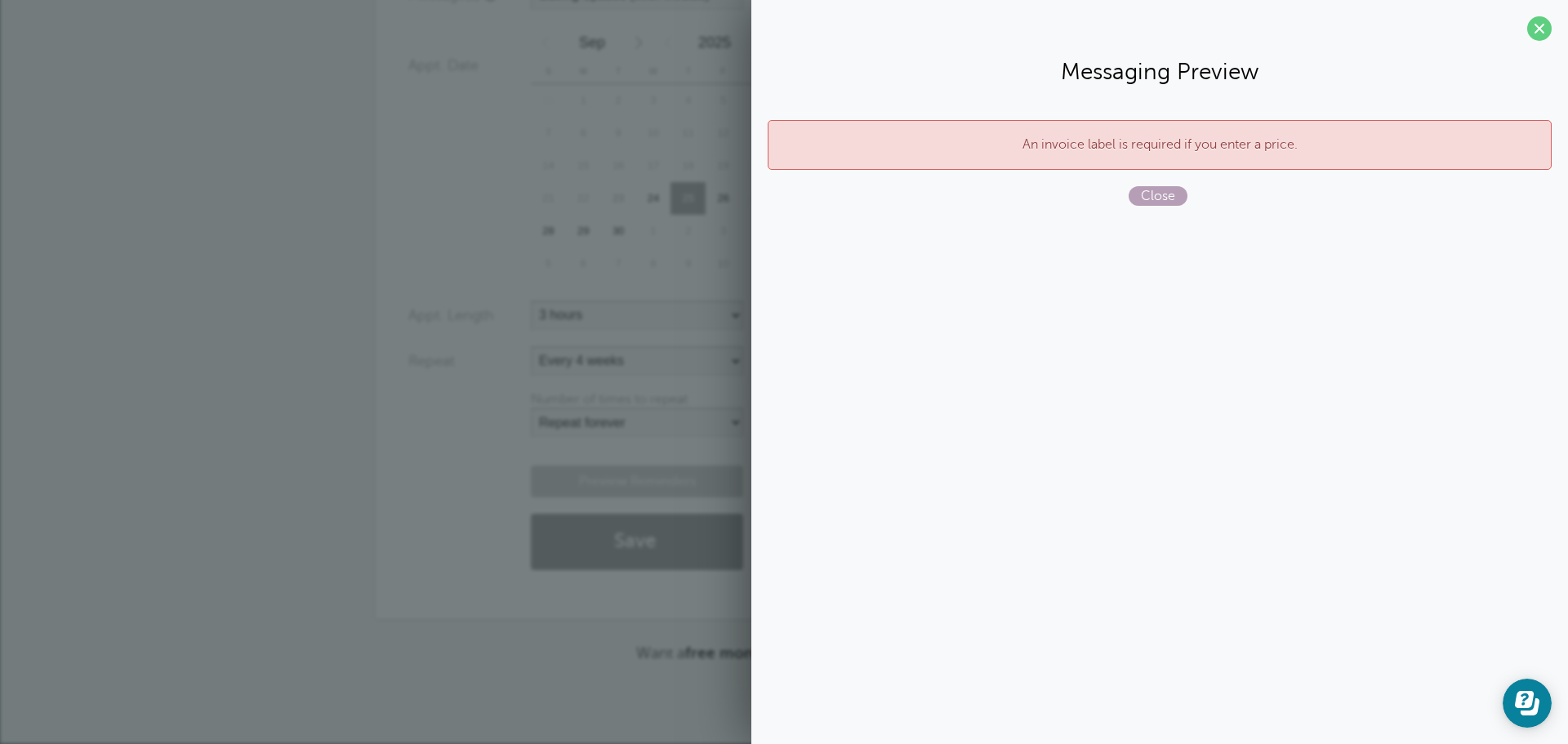
click at [1159, 200] on span "Close" at bounding box center [1158, 196] width 59 height 19
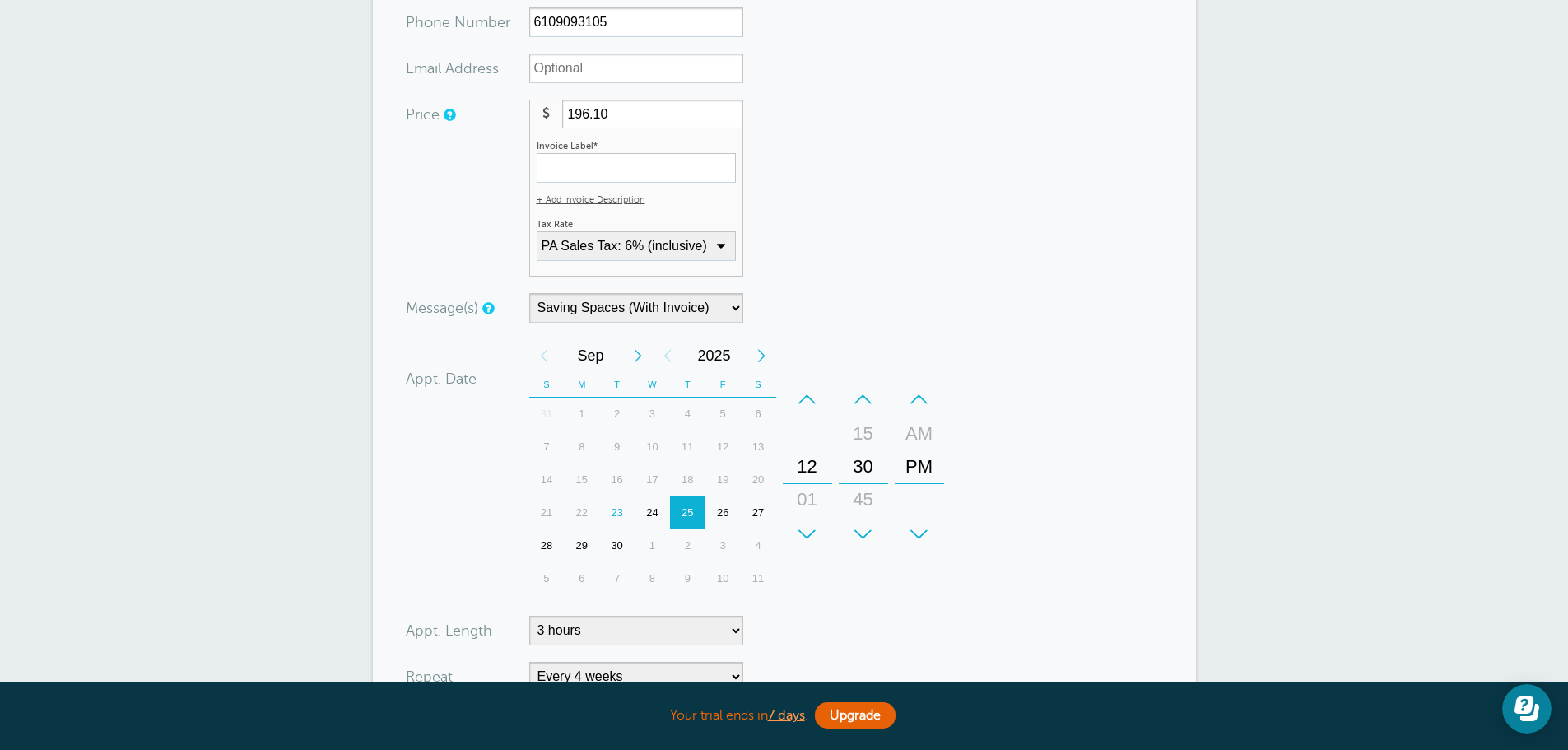
scroll to position [411, 0]
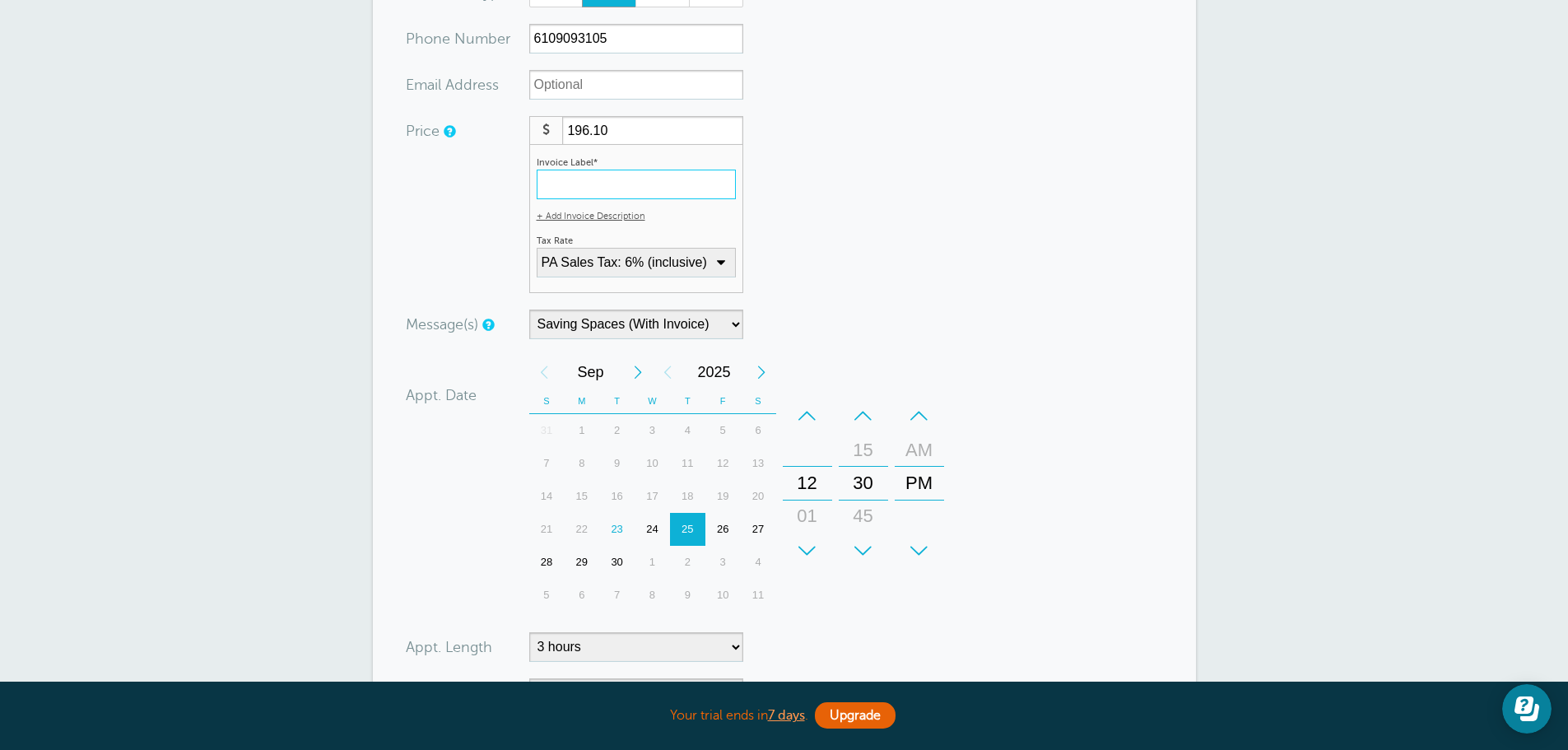
click at [590, 194] on input "Invoice Label*" at bounding box center [636, 184] width 199 height 30
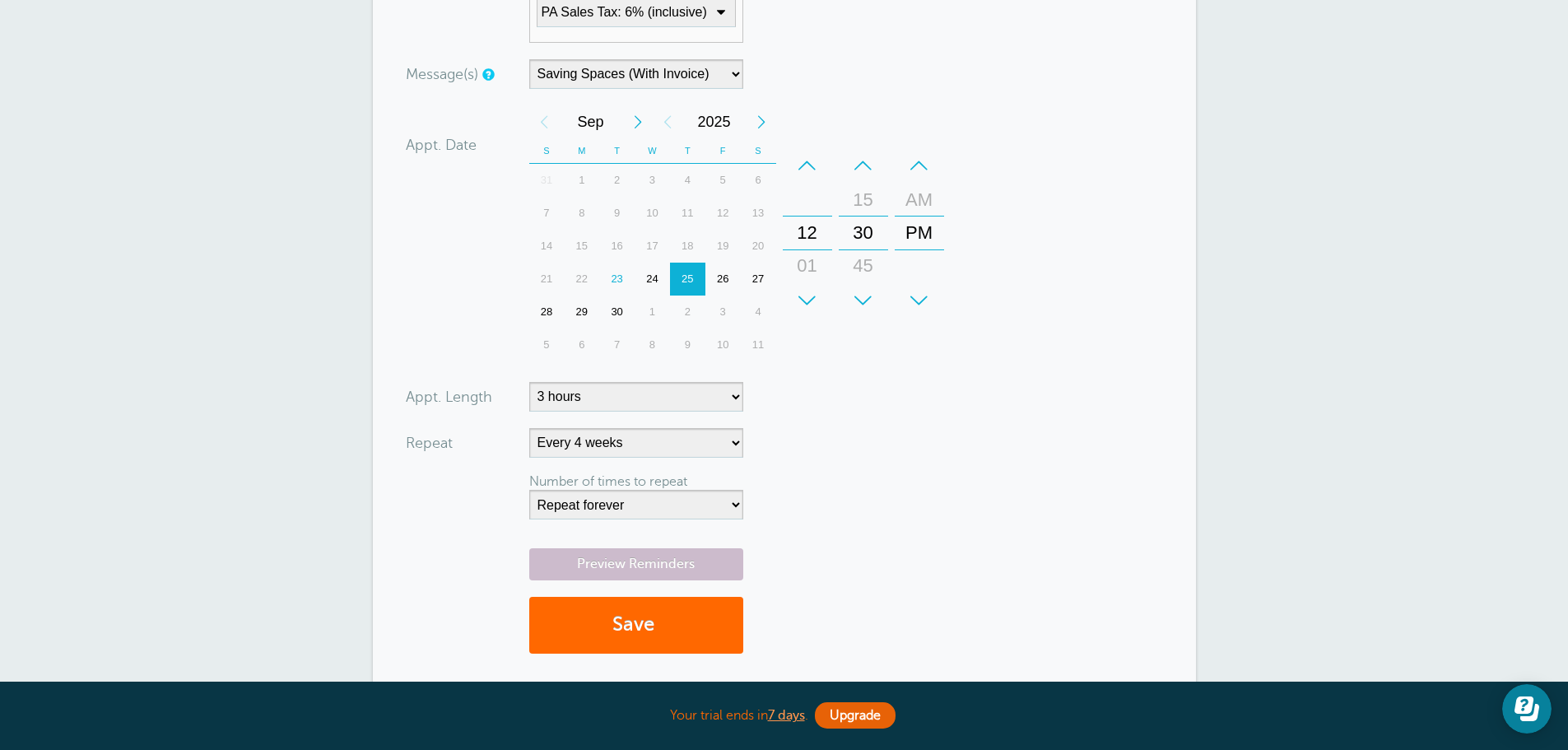
scroll to position [741, 0]
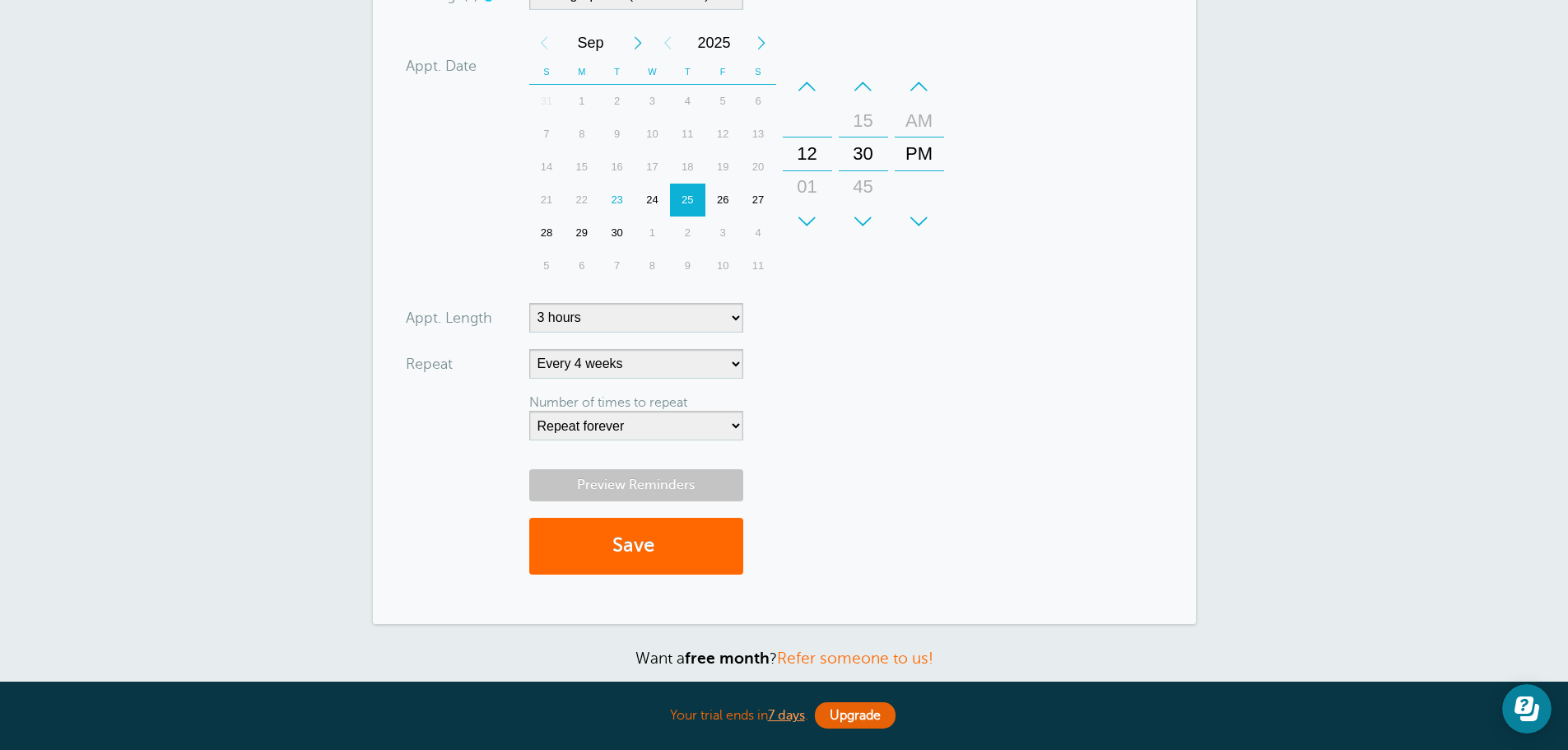
type input "Standard Cleaning"
click at [642, 490] on link "Preview Reminders" at bounding box center [636, 485] width 214 height 32
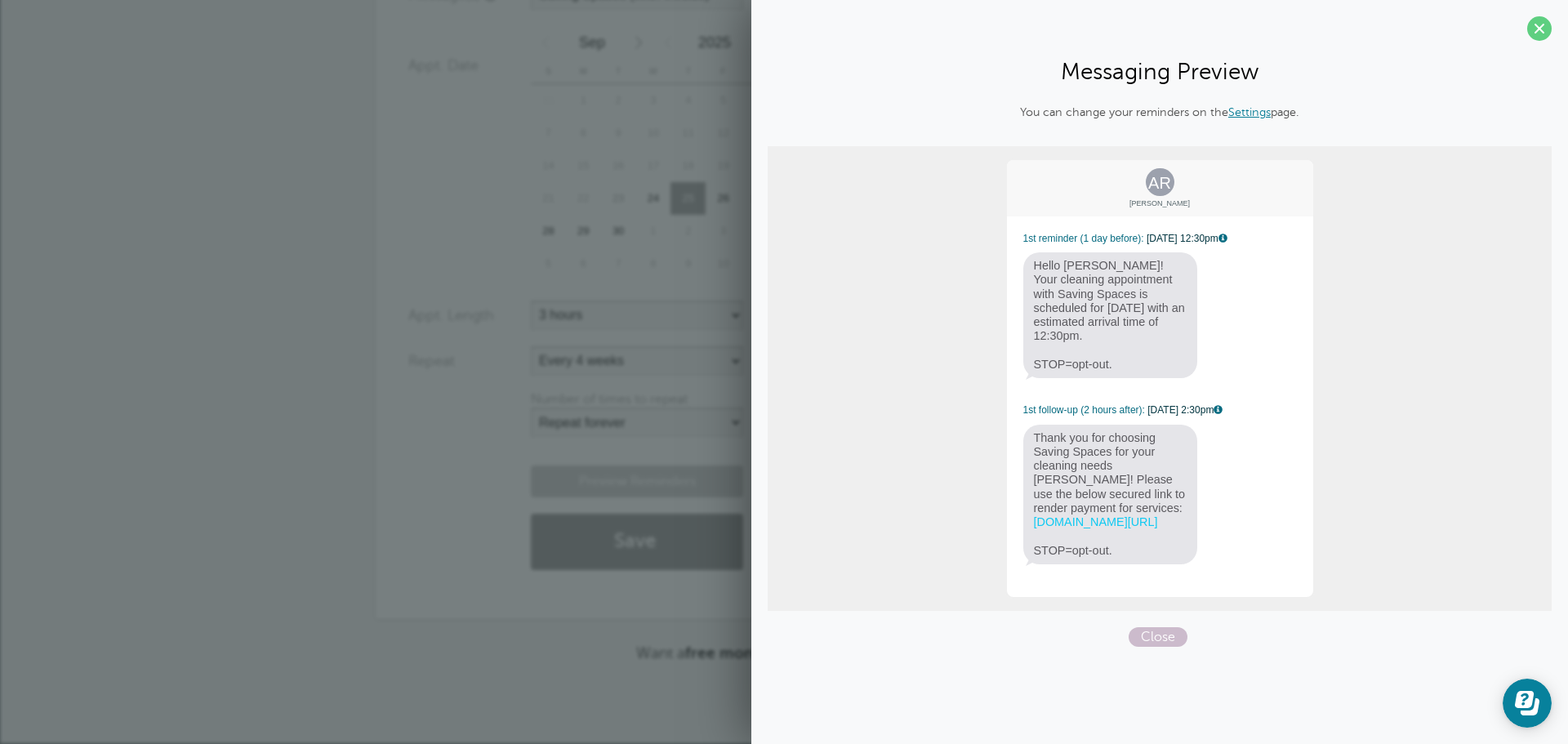
click at [1555, 19] on section "Messaging Preview You can change your reminders on the Settings page. AR Amy R …" at bounding box center [1159, 329] width 817 height 660
click at [1543, 33] on span at bounding box center [1539, 28] width 24 height 24
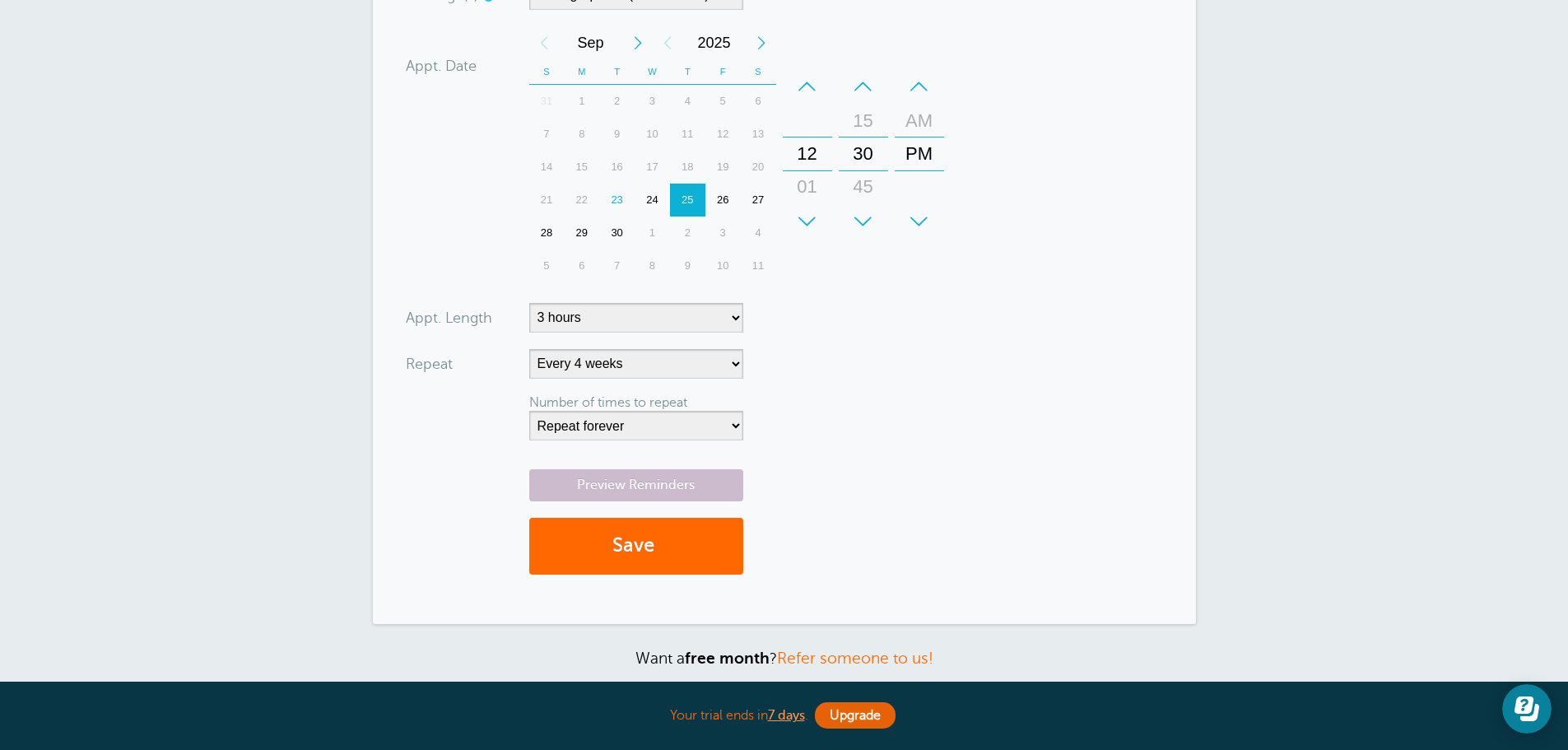
click at [639, 576] on div "Preview Reminders Save" at bounding box center [784, 530] width 757 height 122
click at [633, 558] on button "Save" at bounding box center [636, 546] width 214 height 57
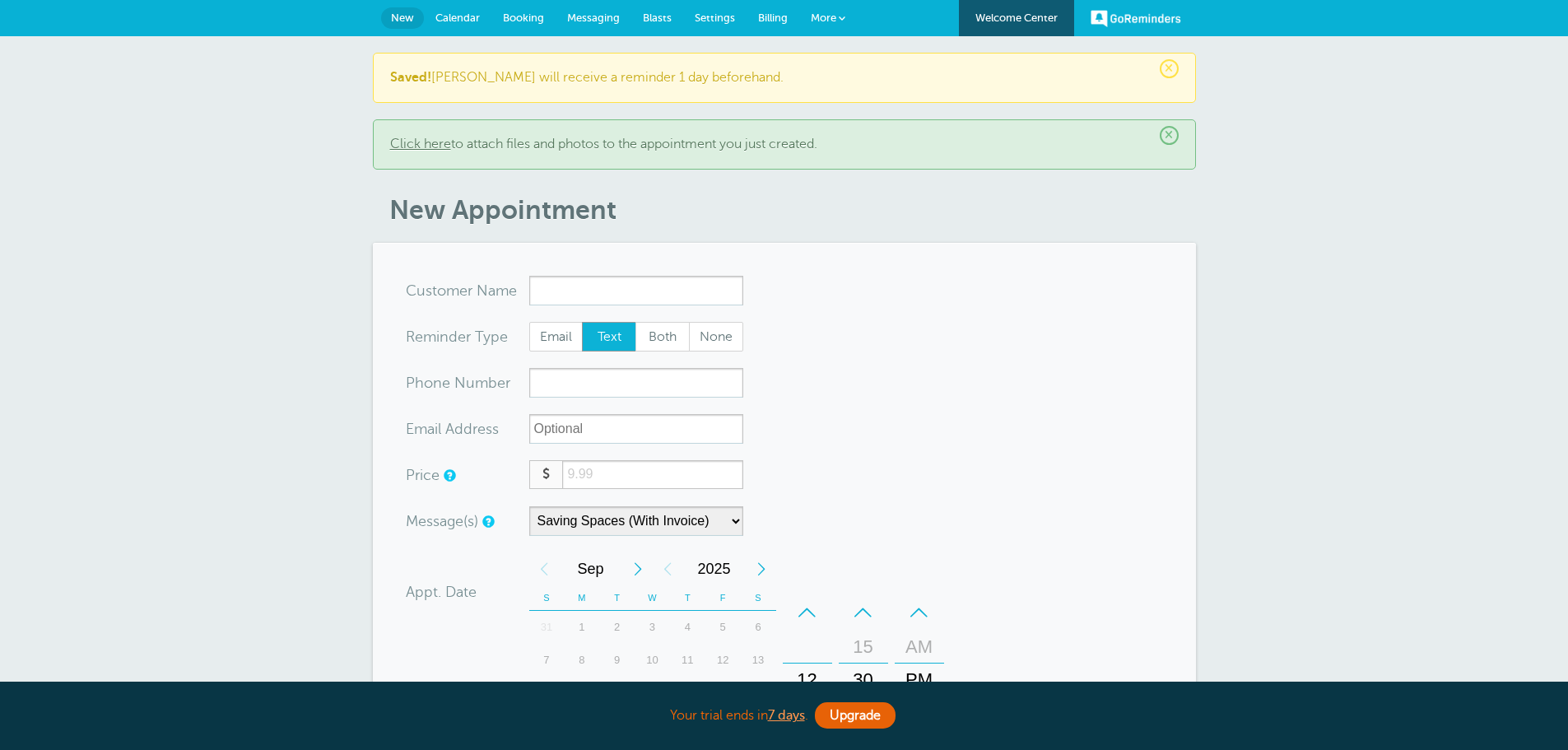
select select "161890"
click at [557, 19] on link "Messaging" at bounding box center [593, 18] width 76 height 37
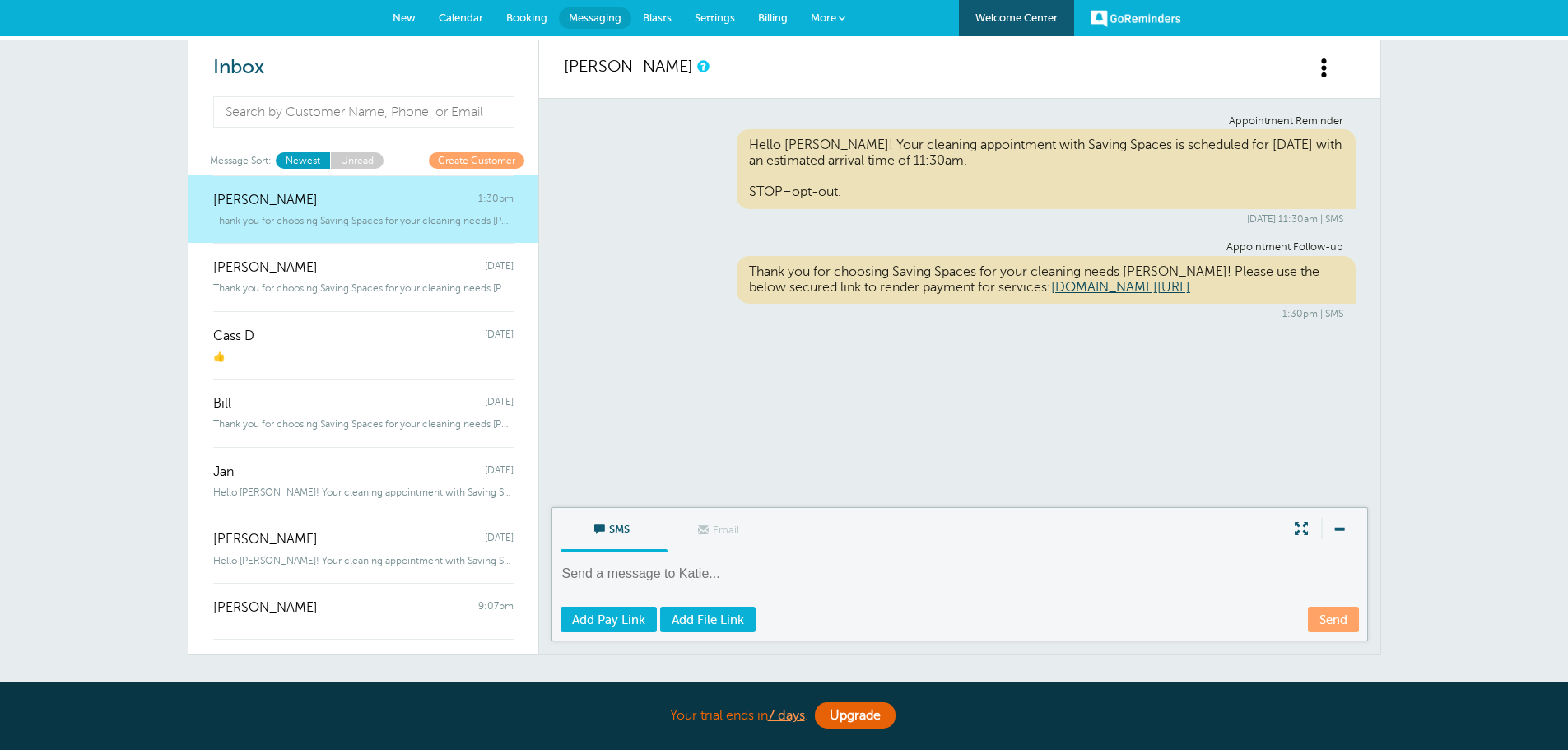
drag, startPoint x: 0, startPoint y: 0, endPoint x: 530, endPoint y: 18, distance: 530.3
click at [530, 18] on span "Booking" at bounding box center [527, 18] width 41 height 13
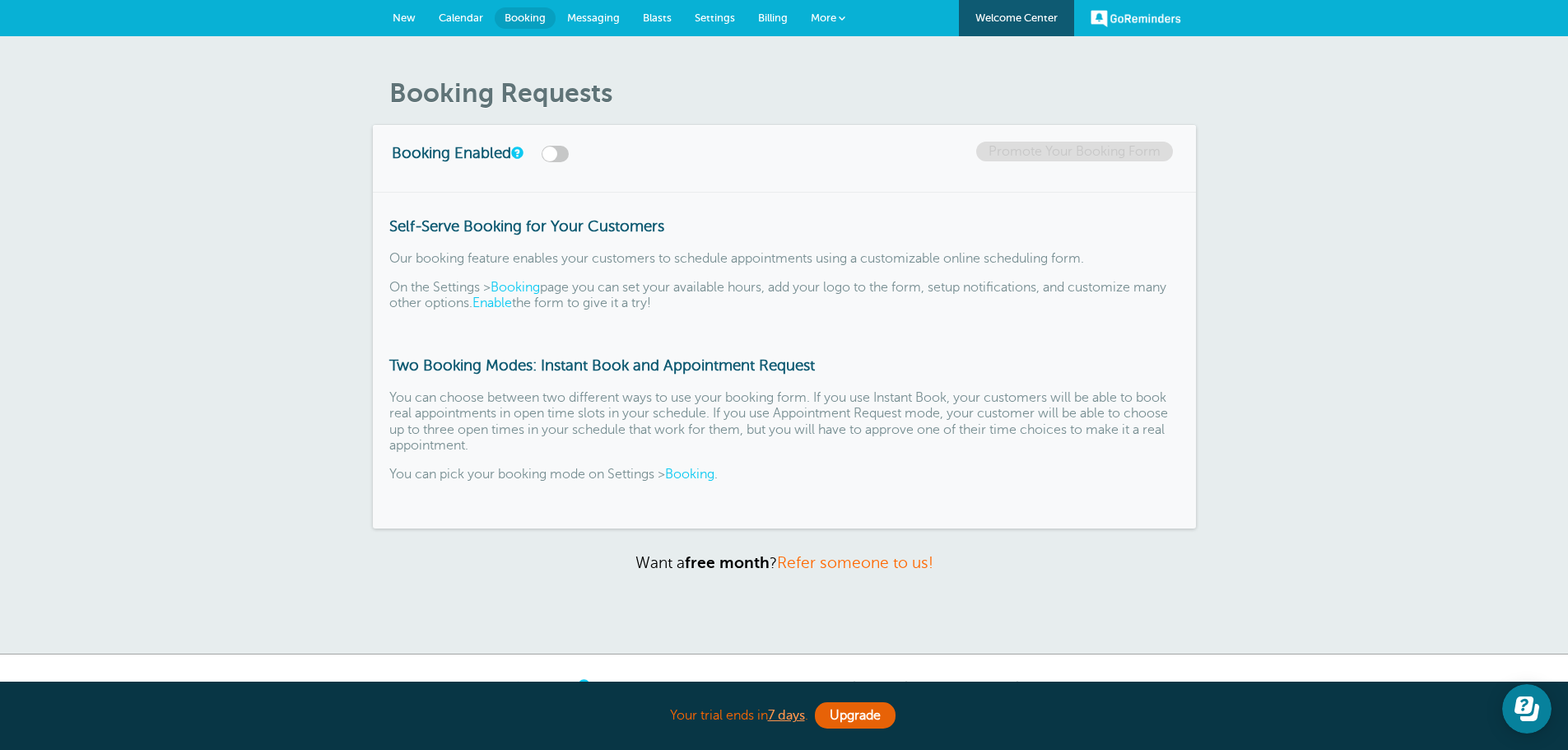
click at [469, 19] on span "Calendar" at bounding box center [461, 18] width 44 height 13
